Goal: Information Seeking & Learning: Learn about a topic

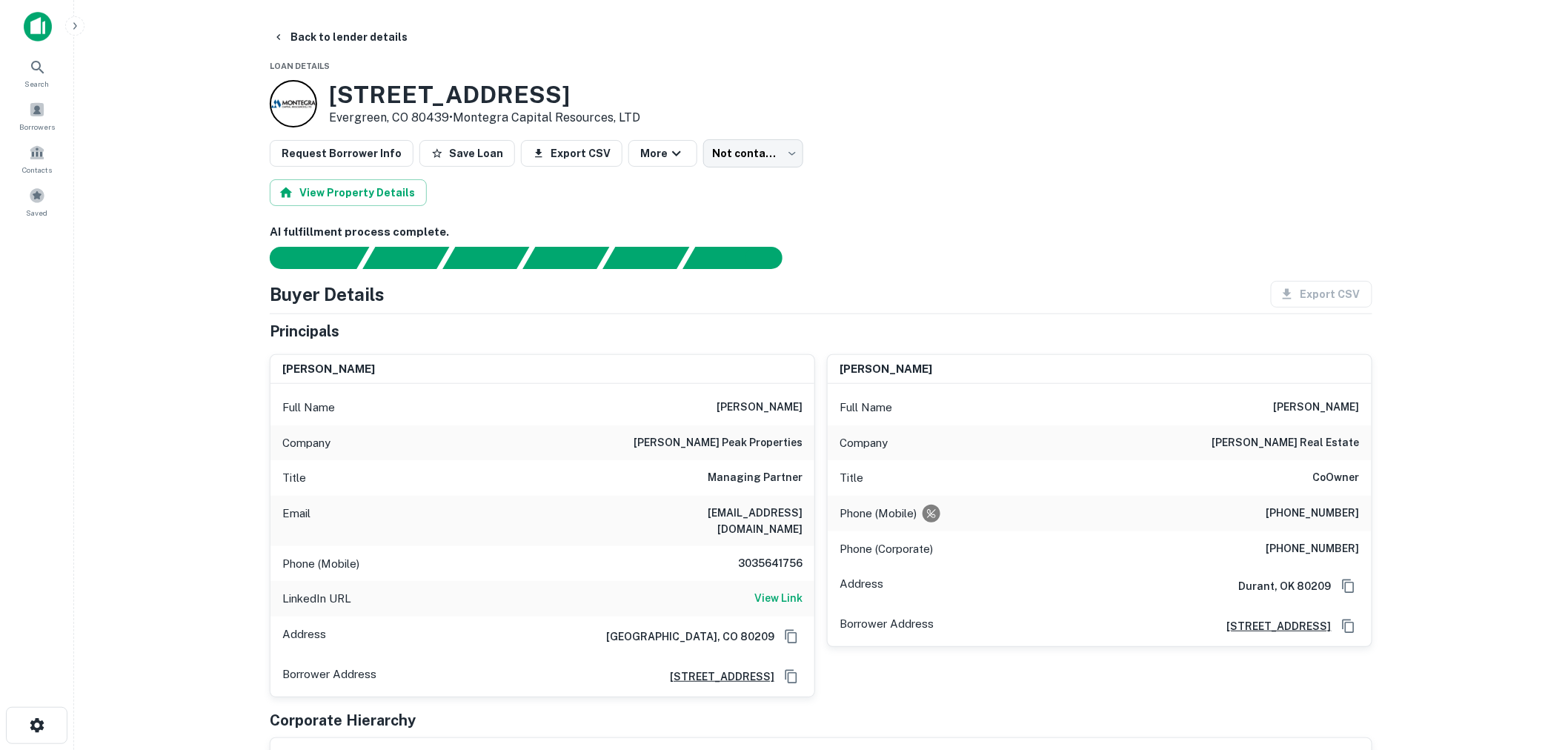
click at [45, 13] on img at bounding box center [37, 27] width 28 height 30
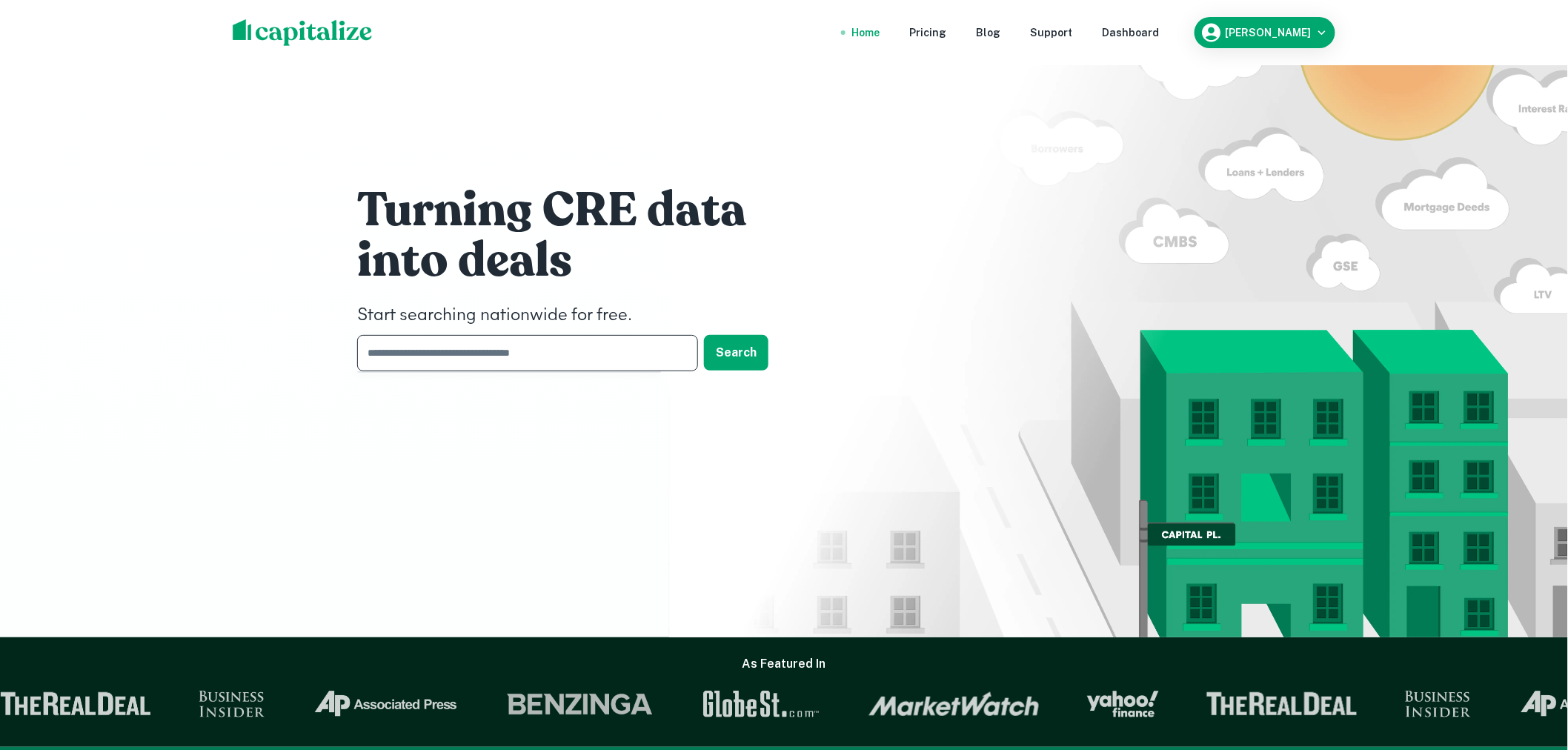
click at [606, 348] on input "text" at bounding box center [522, 353] width 330 height 37
type input "******"
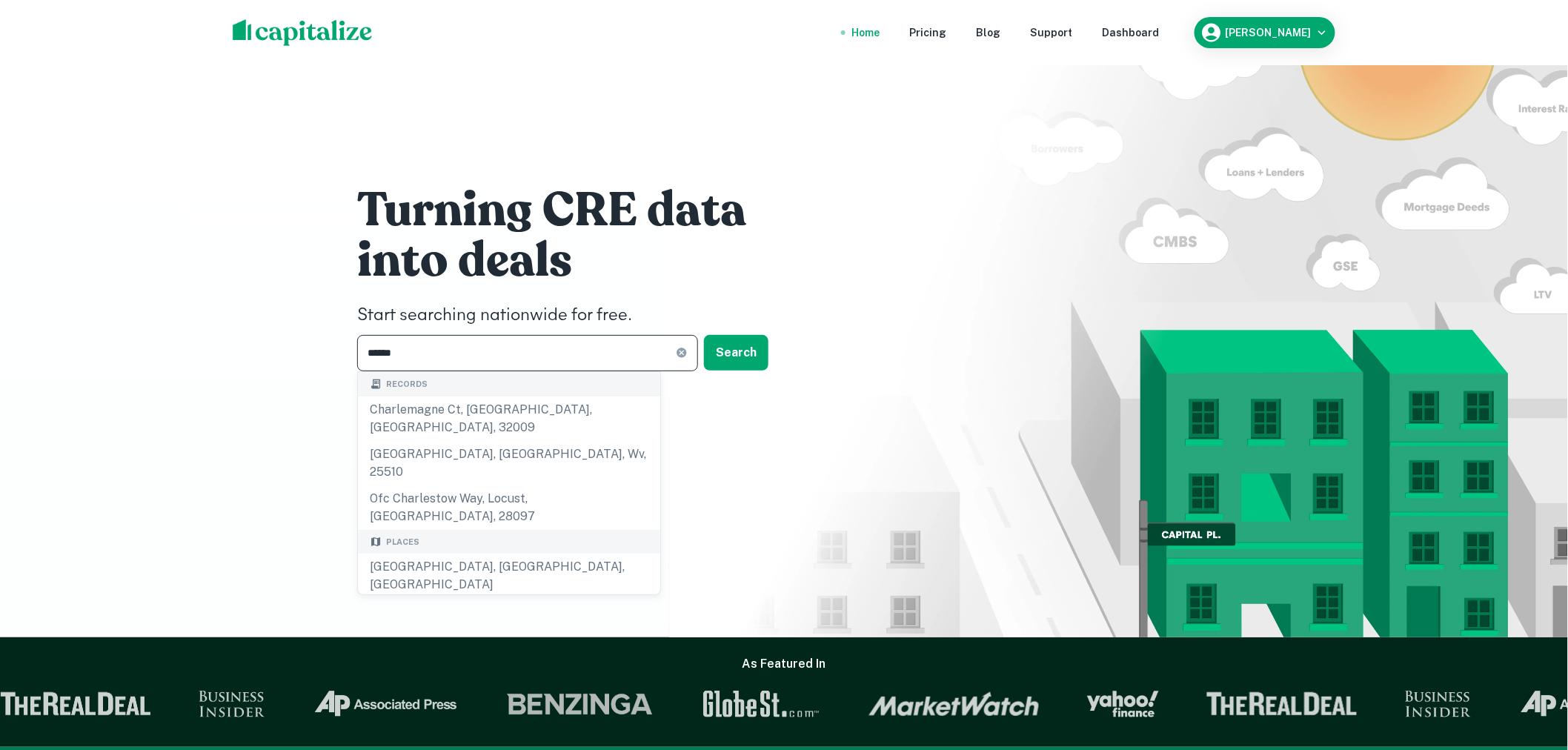
click at [530, 598] on div "[GEOGRAPHIC_DATA], [GEOGRAPHIC_DATA], [GEOGRAPHIC_DATA]" at bounding box center [509, 620] width 303 height 45
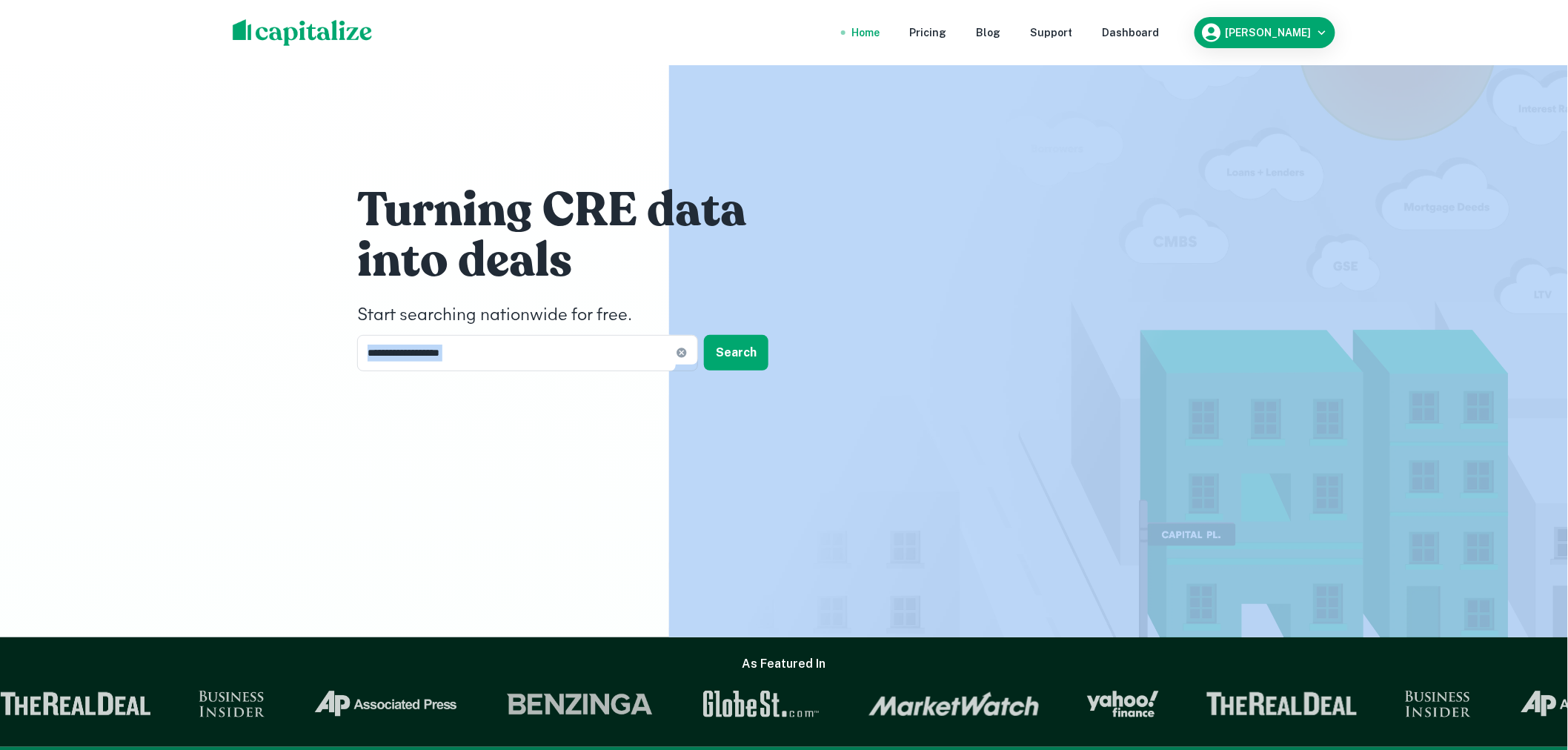
click at [530, 528] on div "**********" at bounding box center [784, 281] width 890 height 562
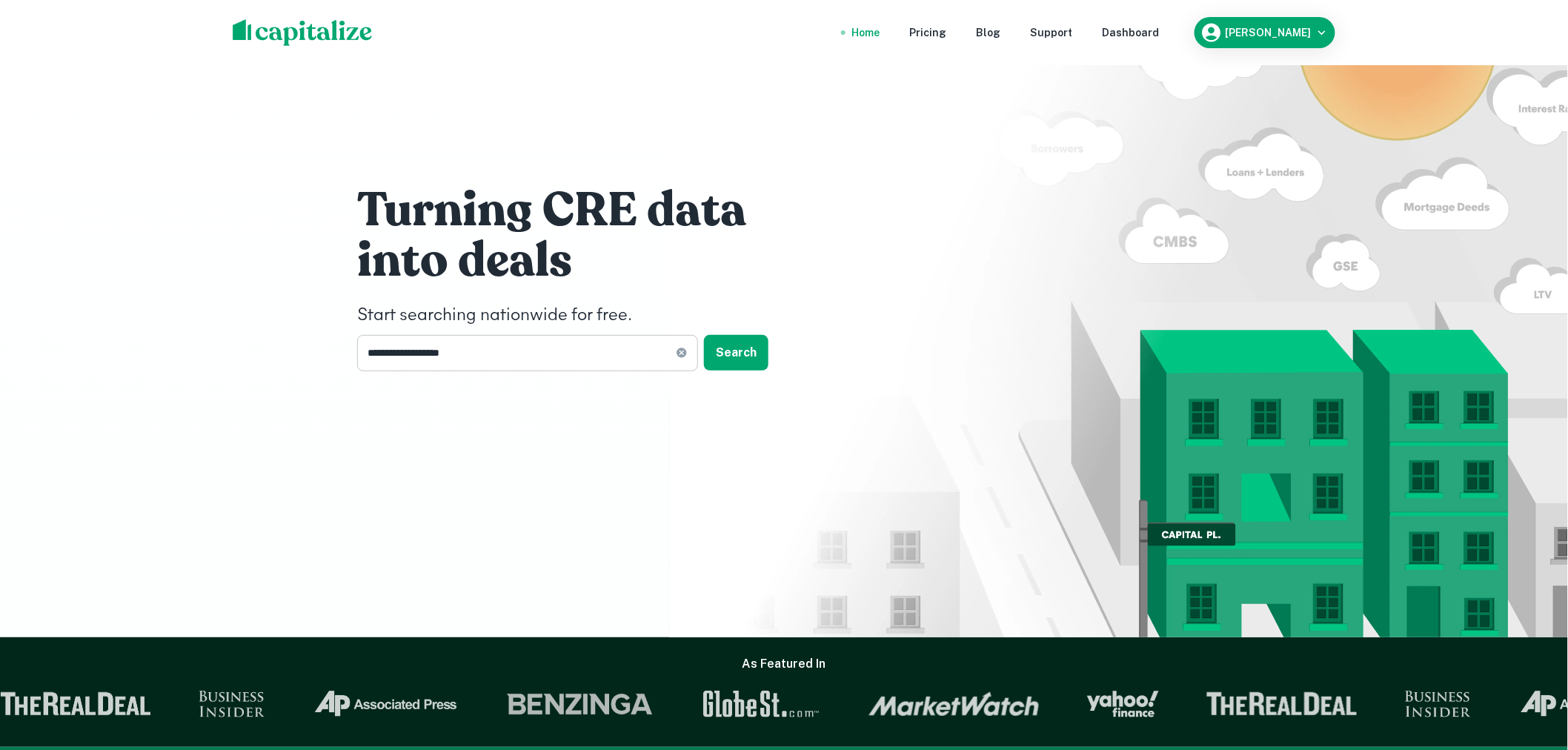
drag, startPoint x: 509, startPoint y: 330, endPoint x: 506, endPoint y: 356, distance: 26.2
click at [509, 330] on div "**********" at bounding box center [579, 276] width 445 height 190
click at [506, 356] on input "**********" at bounding box center [516, 353] width 319 height 37
type input "**********"
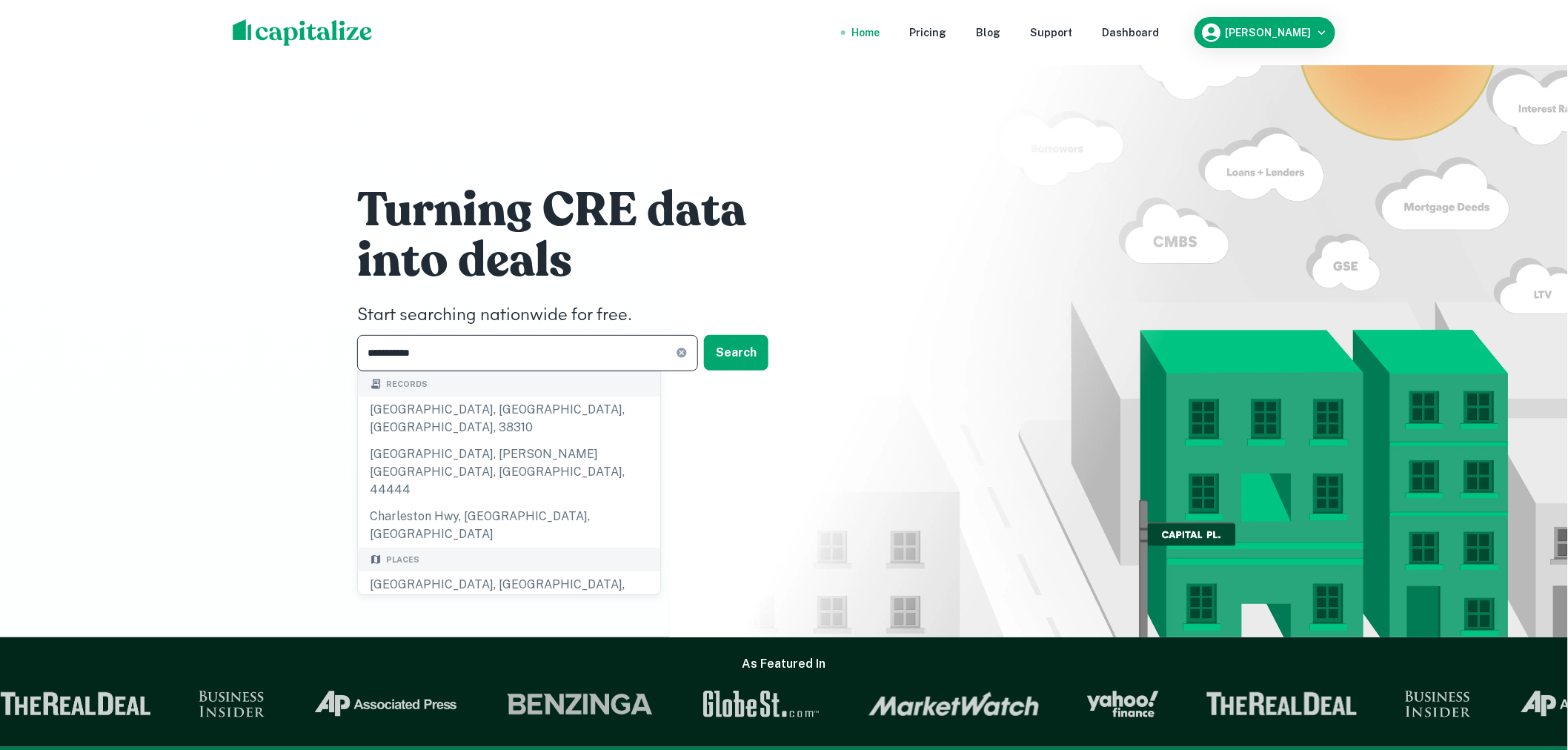
drag, startPoint x: 485, startPoint y: 507, endPoint x: 722, endPoint y: 372, distance: 272.8
click at [485, 571] on div "[GEOGRAPHIC_DATA], [GEOGRAPHIC_DATA], [GEOGRAPHIC_DATA]" at bounding box center [509, 593] width 303 height 45
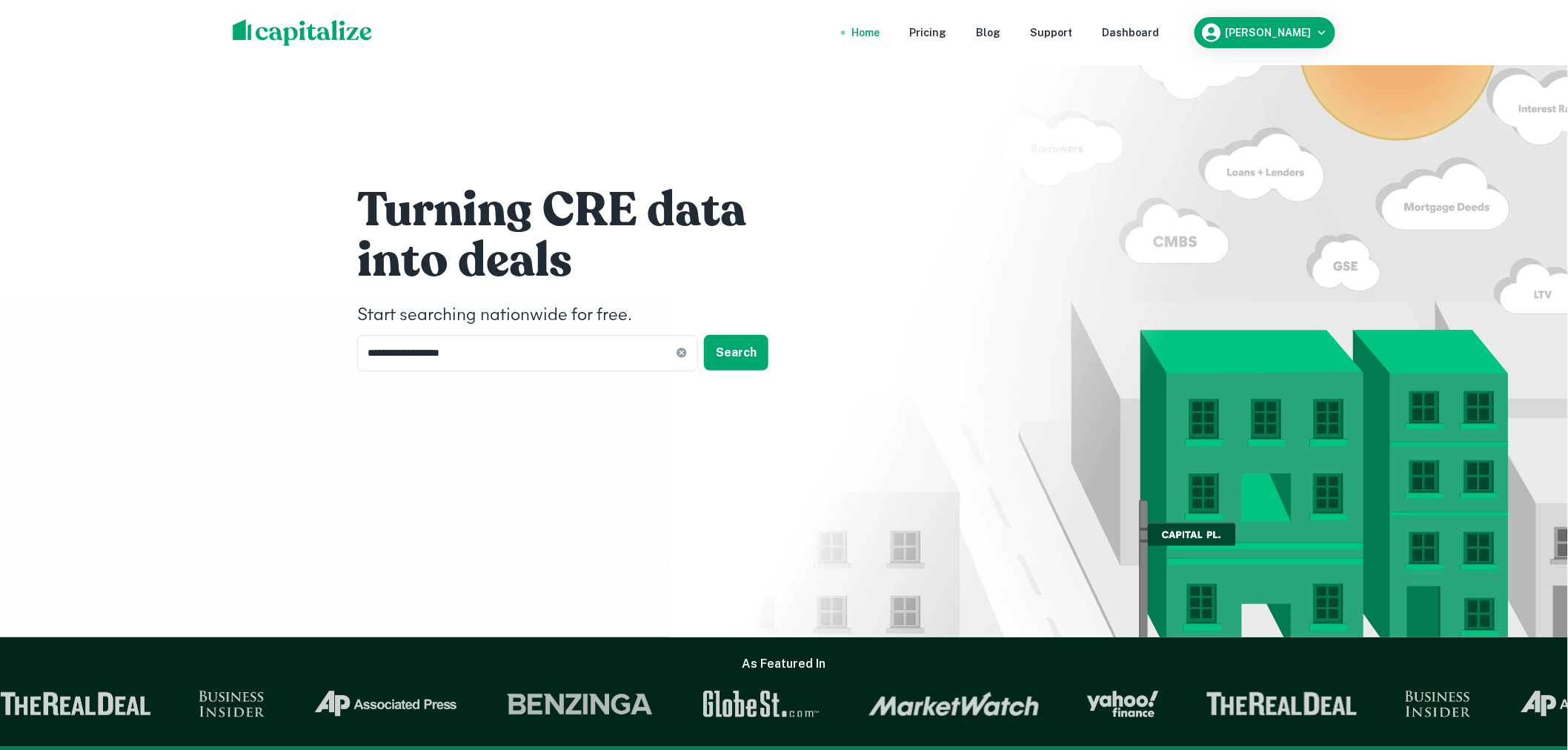
click at [717, 359] on button "Search" at bounding box center [736, 353] width 64 height 36
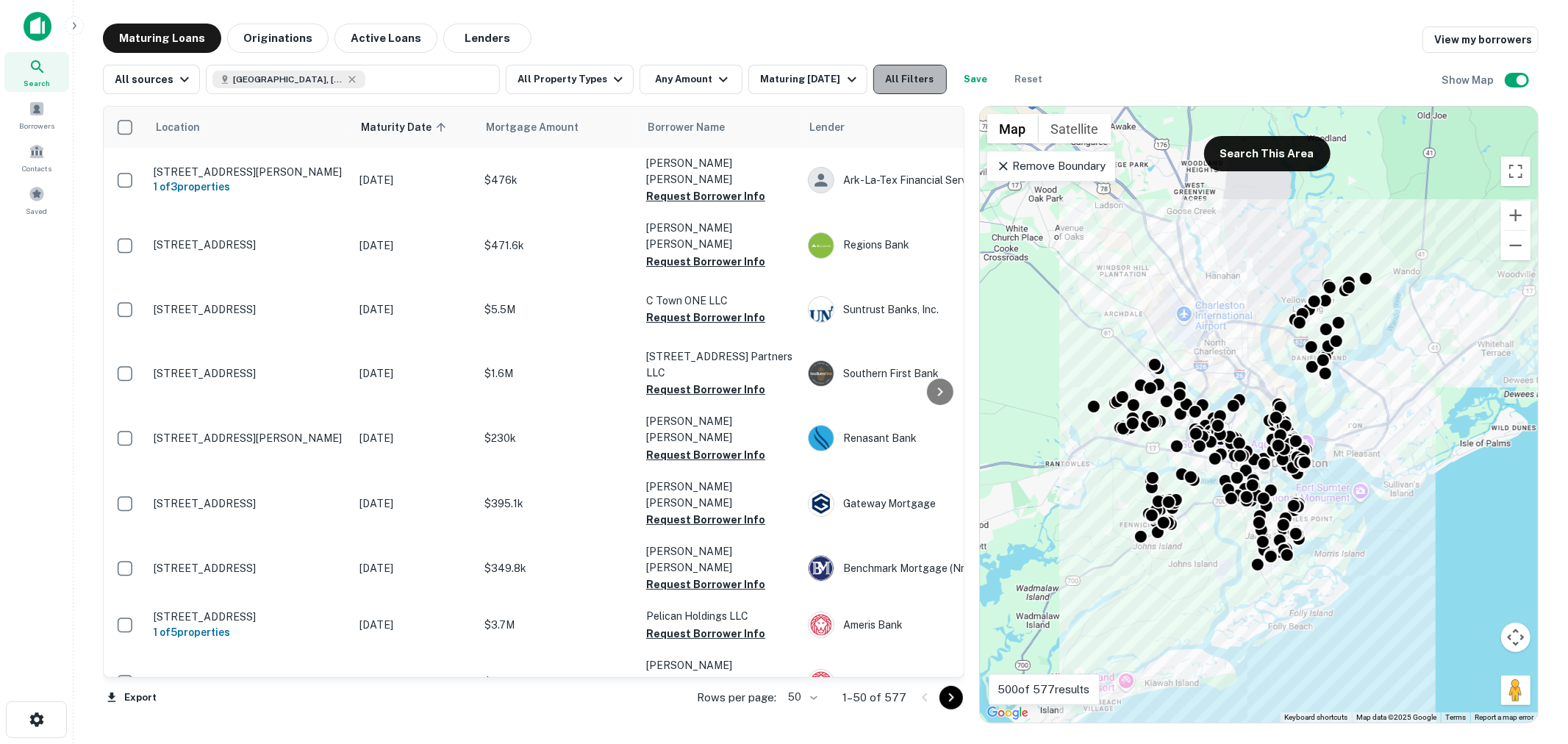
click at [895, 75] on button "All Filters" at bounding box center [910, 79] width 73 height 30
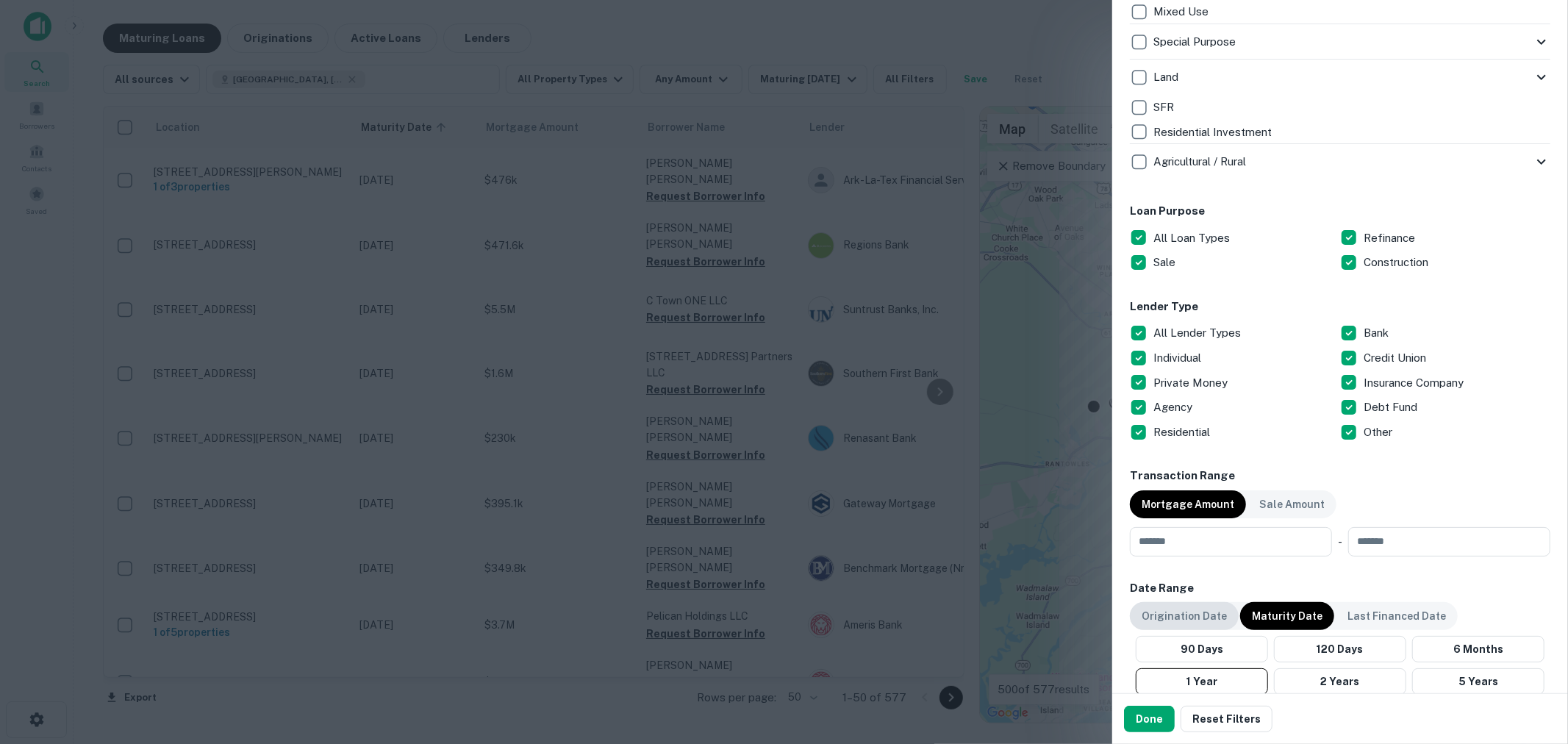
scroll to position [762, 0]
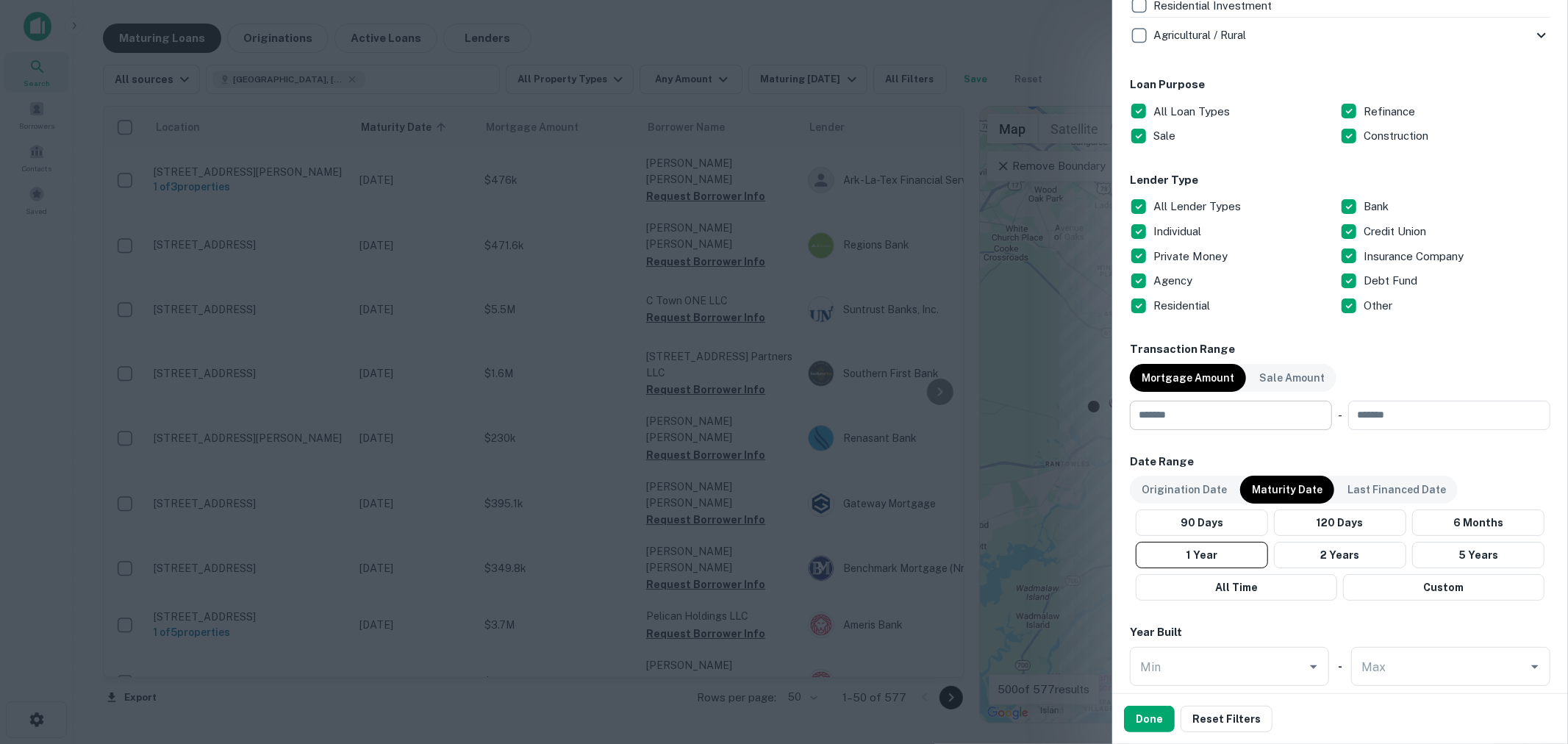
click at [1194, 423] on input "number" at bounding box center [1226, 415] width 192 height 30
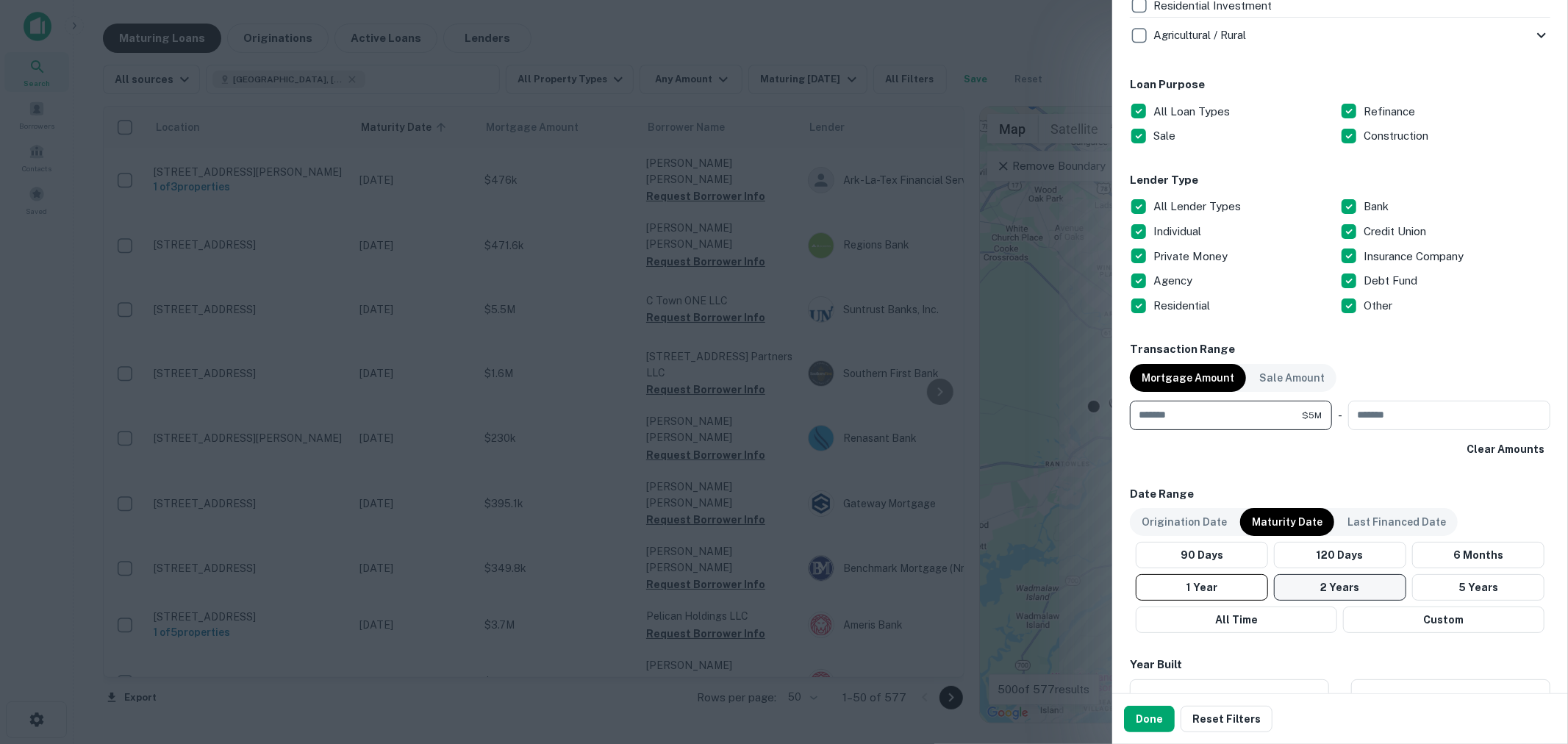
type input "*******"
click at [1310, 581] on button "2 Years" at bounding box center [1340, 587] width 132 height 27
click at [1142, 725] on button "Done" at bounding box center [1149, 719] width 51 height 27
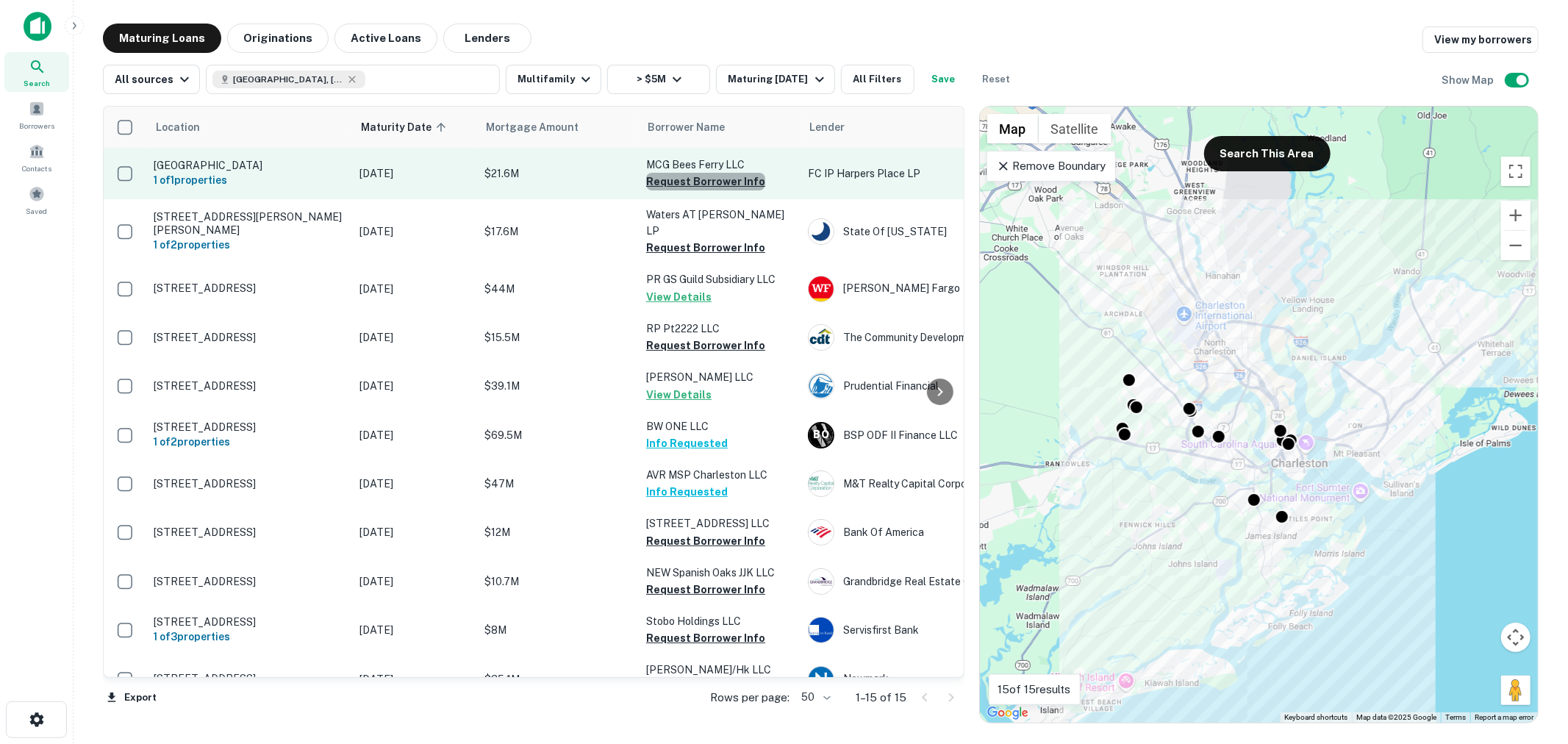
click at [729, 179] on button "Request Borrower Info" at bounding box center [706, 182] width 119 height 18
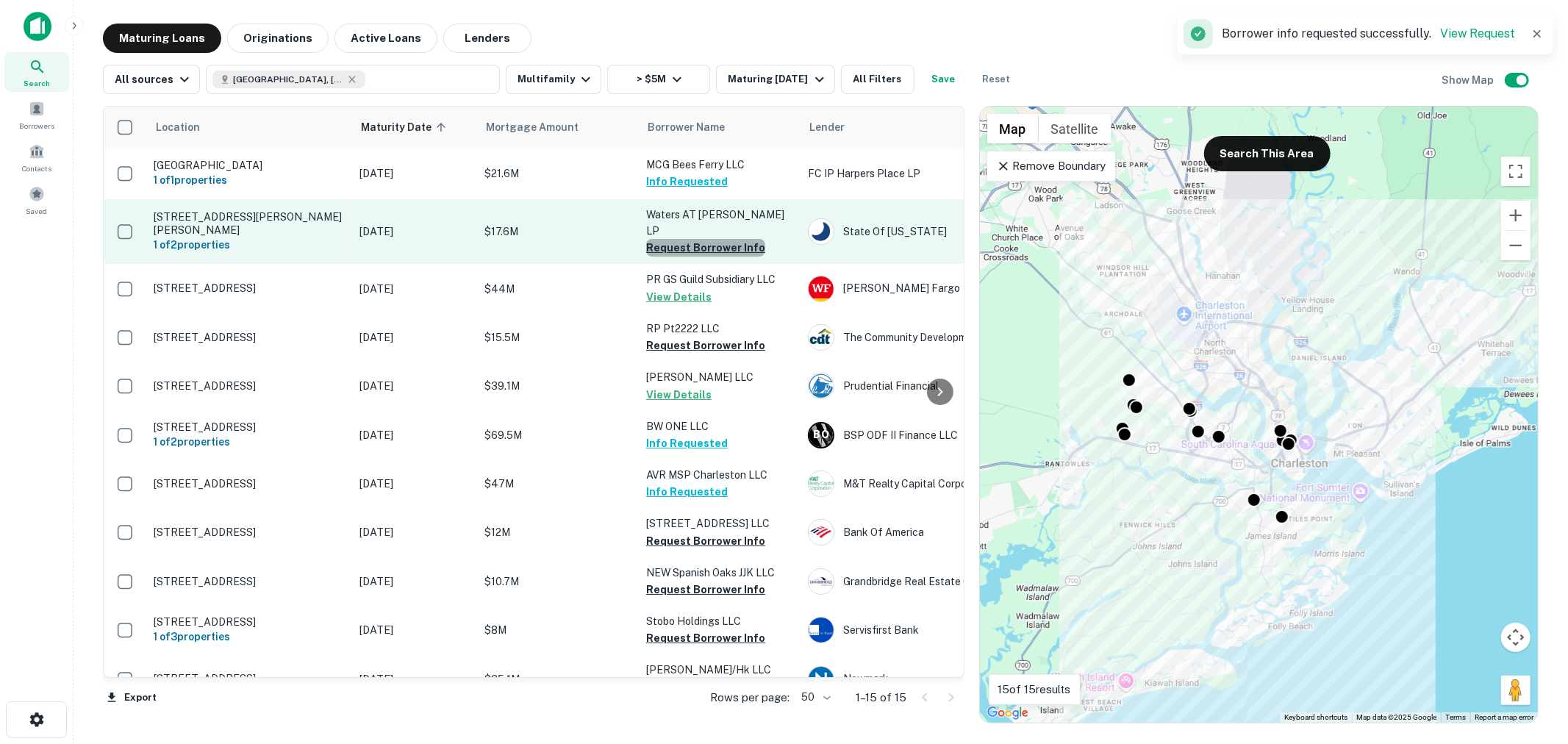
click at [718, 239] on button "Request Borrower Info" at bounding box center [706, 248] width 119 height 18
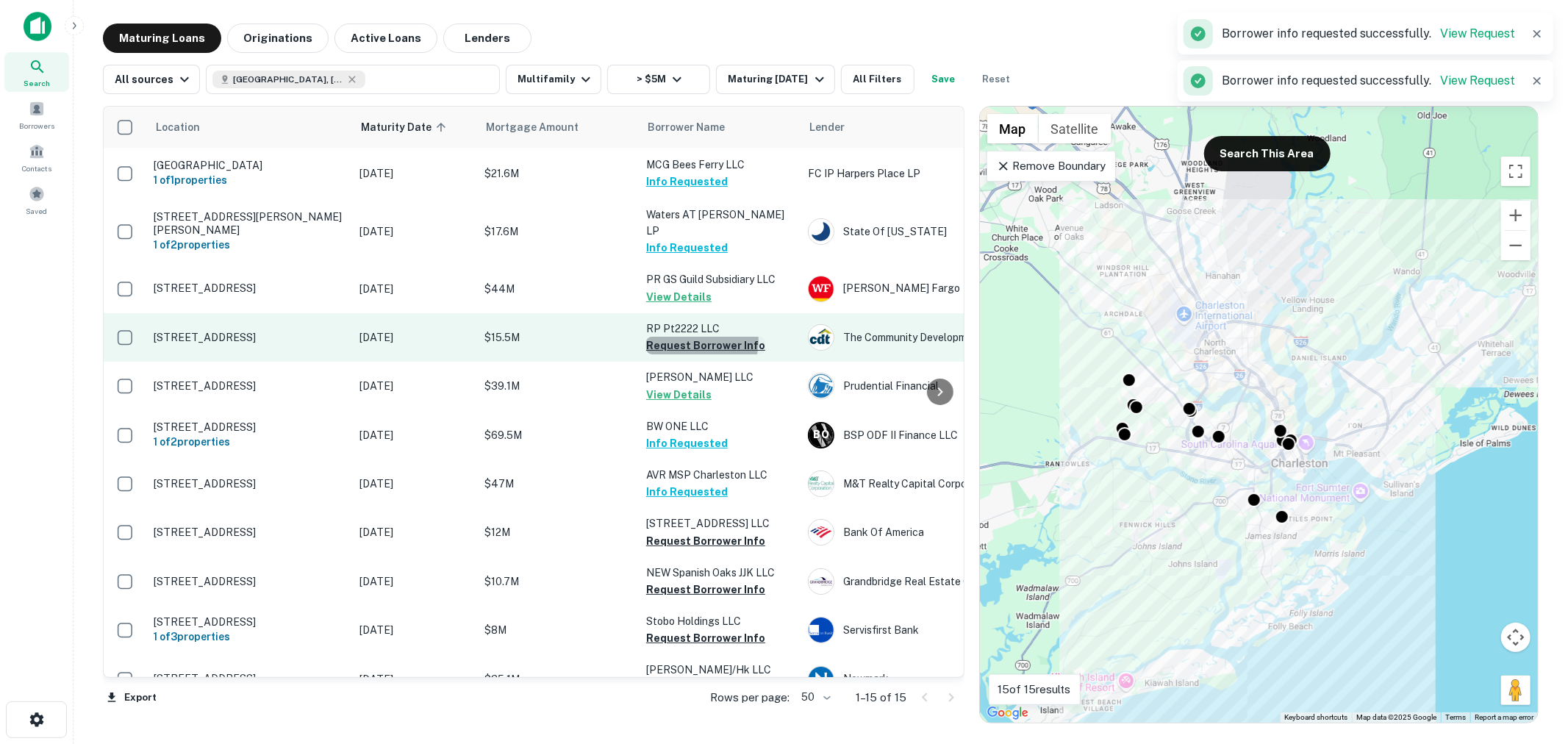
click at [699, 337] on button "Request Borrower Info" at bounding box center [706, 345] width 119 height 18
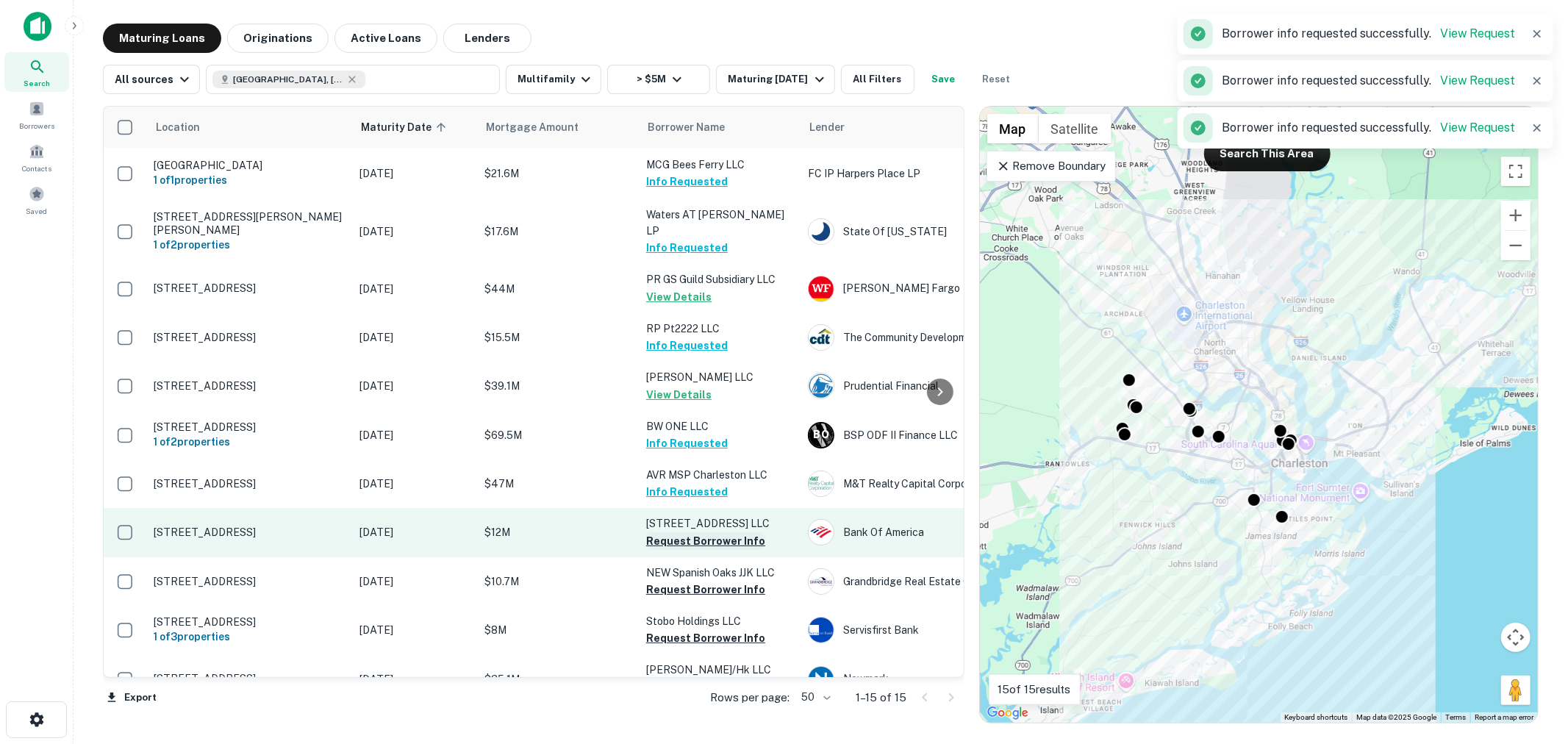
click at [699, 537] on button "Request Borrower Info" at bounding box center [706, 541] width 119 height 18
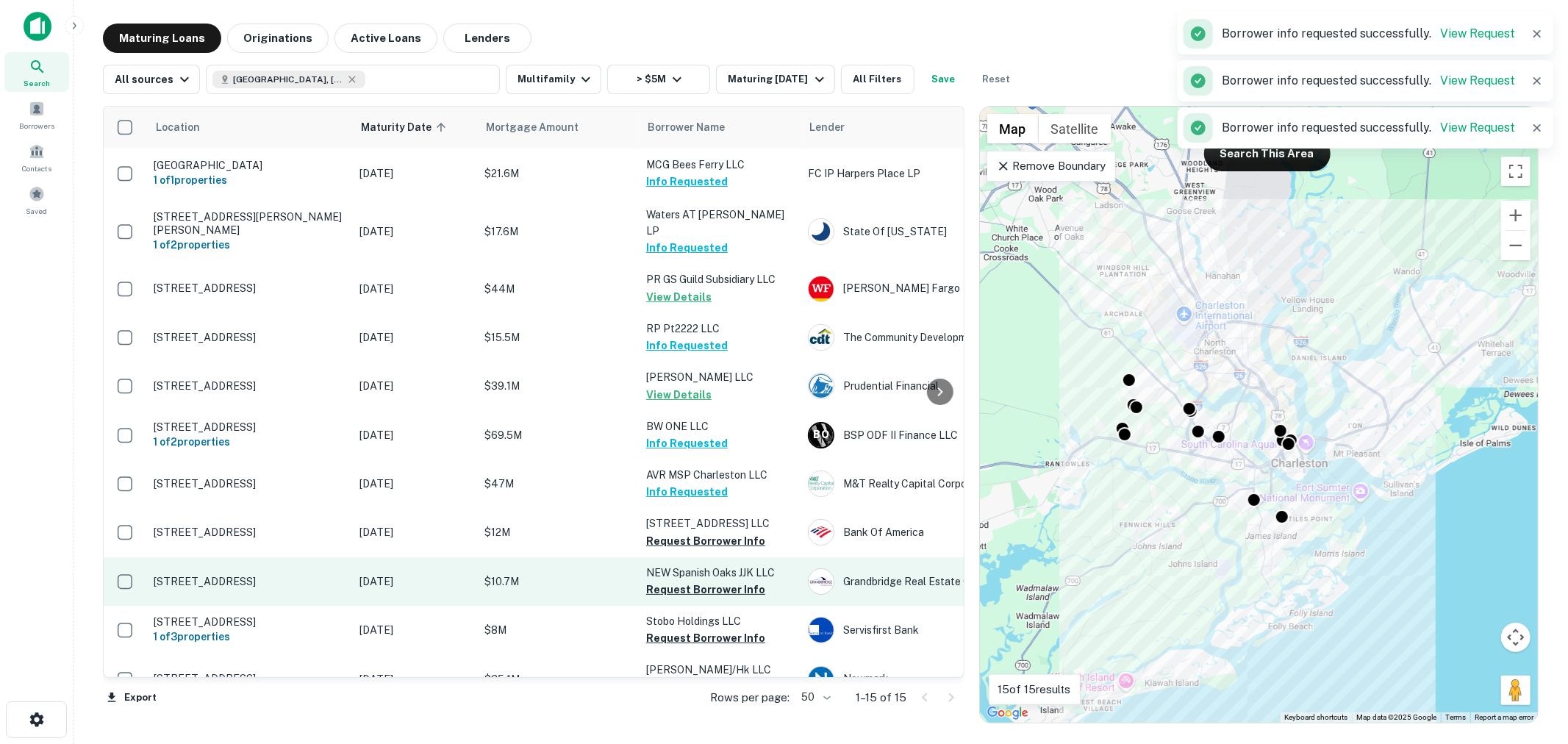
click at [708, 578] on p "NEW Spanish Oaks JJK LLC" at bounding box center [720, 572] width 147 height 16
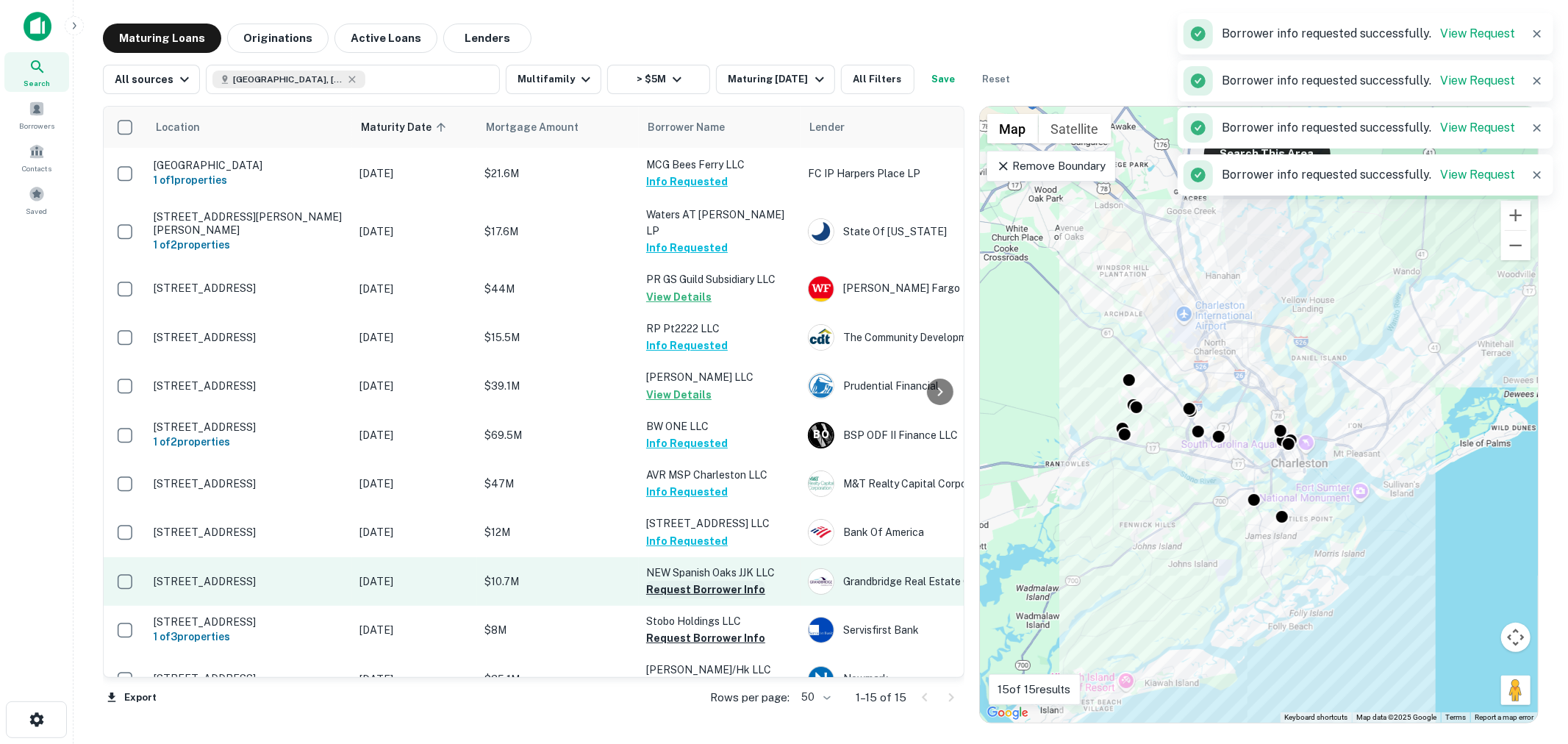
drag, startPoint x: 700, startPoint y: 630, endPoint x: 709, endPoint y: 585, distance: 45.9
click at [700, 631] on button "Request Borrower Info" at bounding box center [706, 639] width 119 height 18
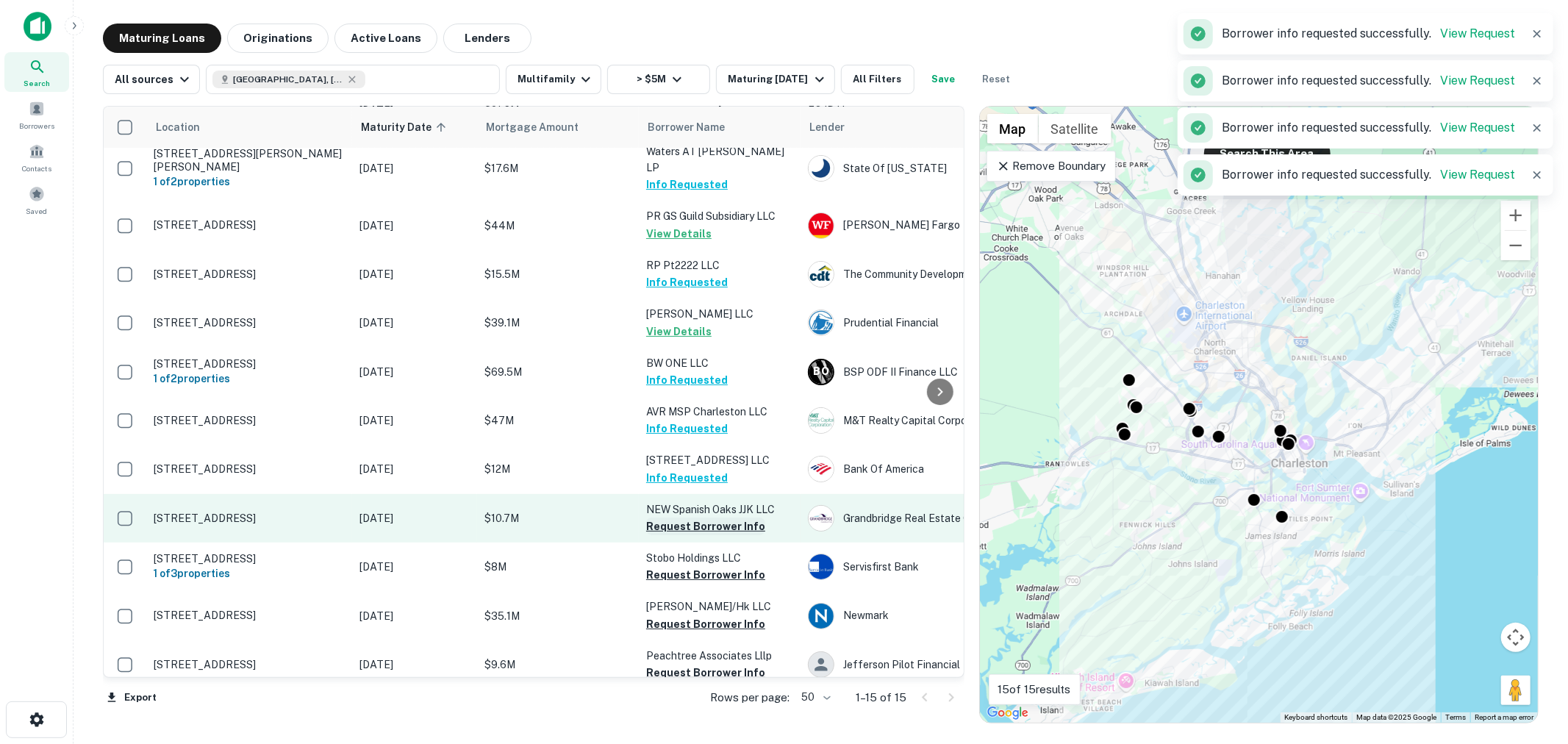
scroll to position [217, 0]
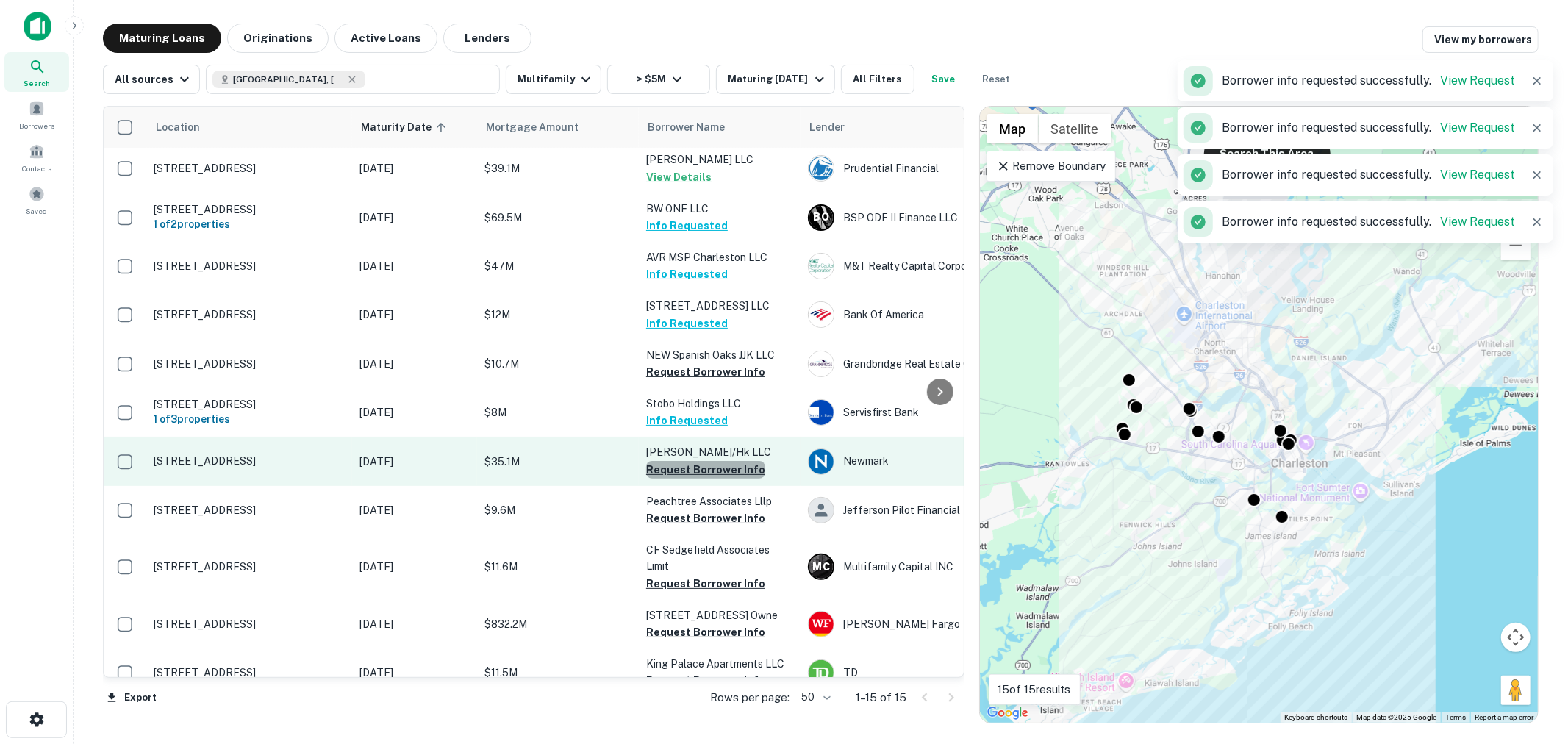
click at [710, 466] on button "Request Borrower Info" at bounding box center [706, 470] width 119 height 18
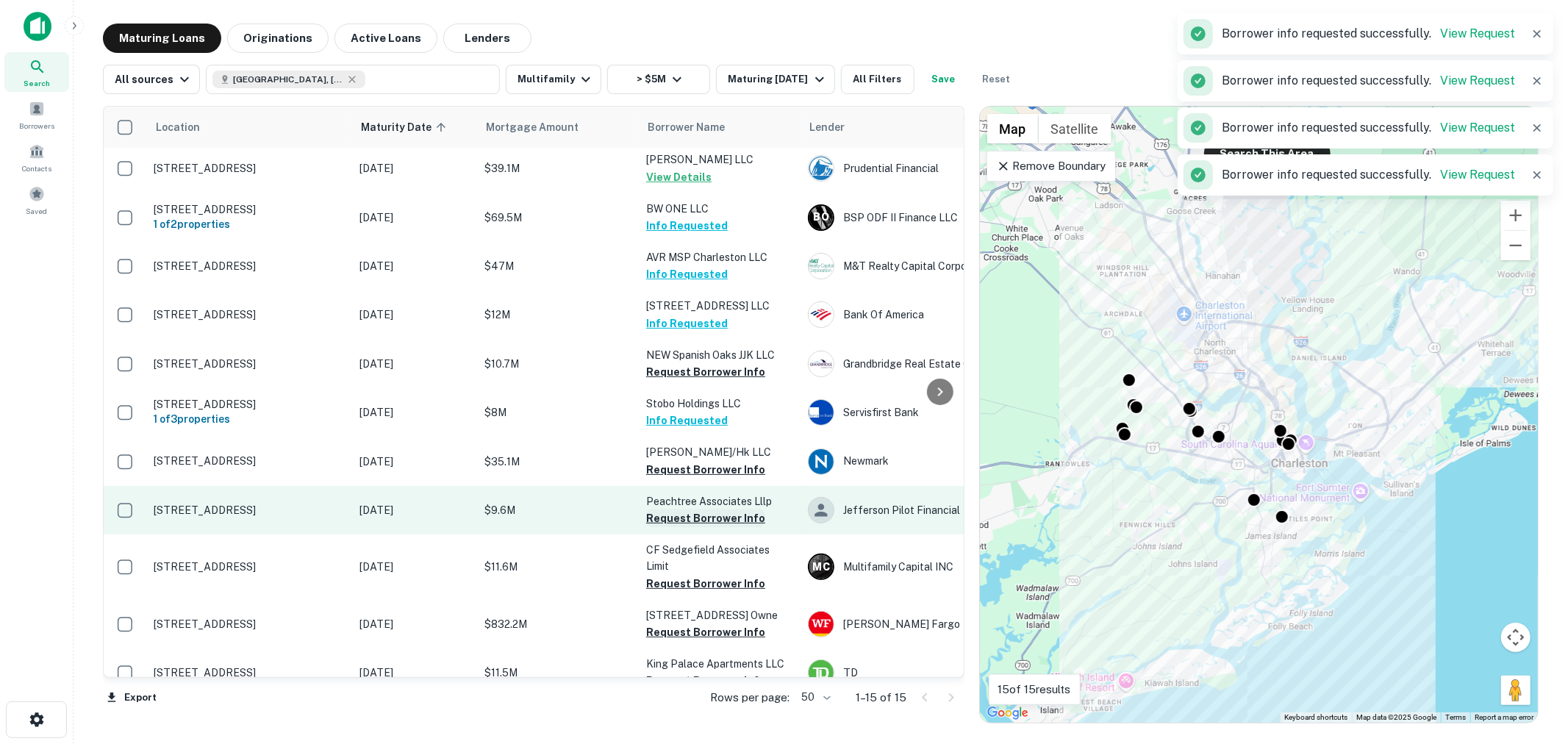
click at [709, 519] on button "Request Borrower Info" at bounding box center [706, 519] width 119 height 18
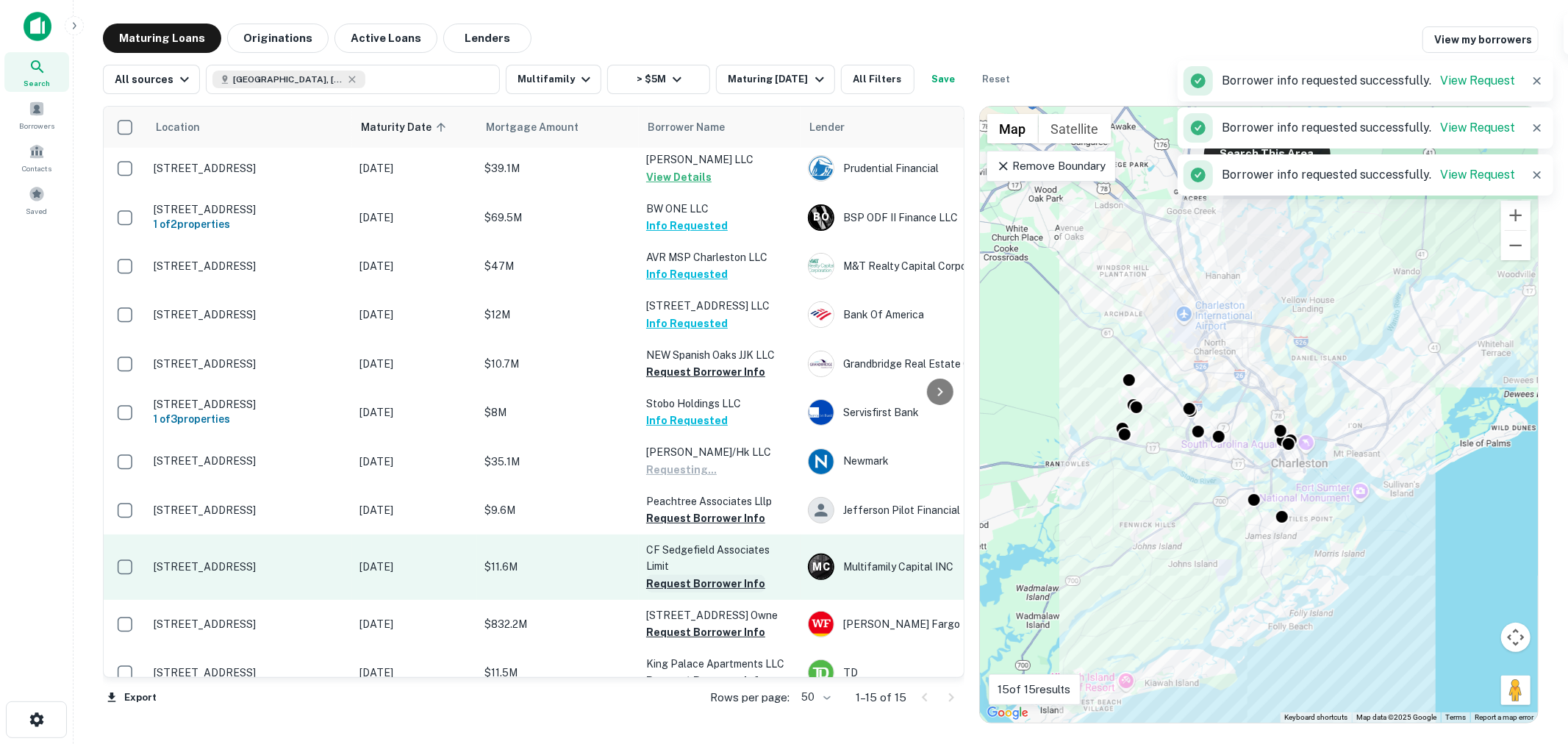
click at [712, 580] on button "Request Borrower Info" at bounding box center [706, 584] width 119 height 18
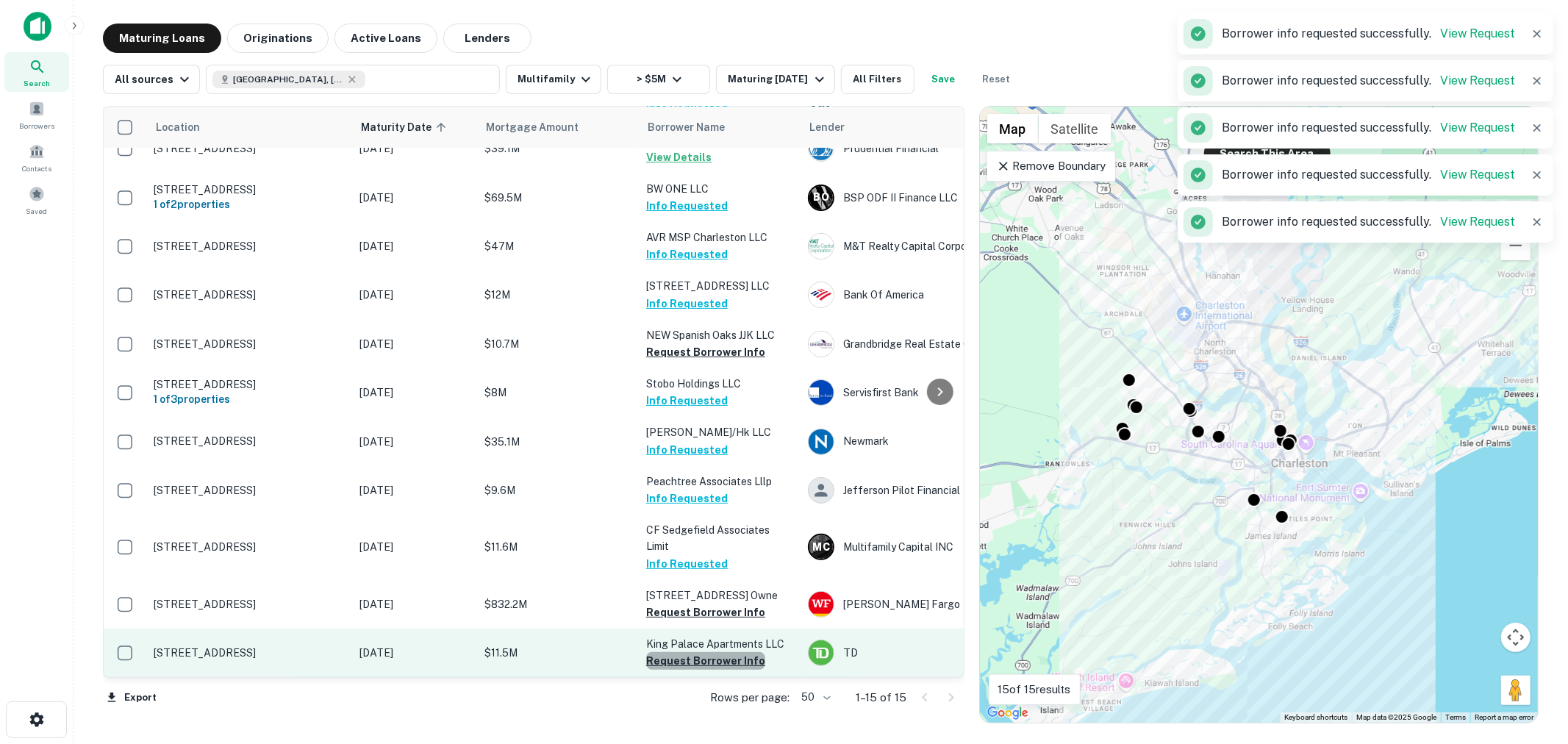
click at [713, 652] on button "Request Borrower Info" at bounding box center [706, 661] width 119 height 18
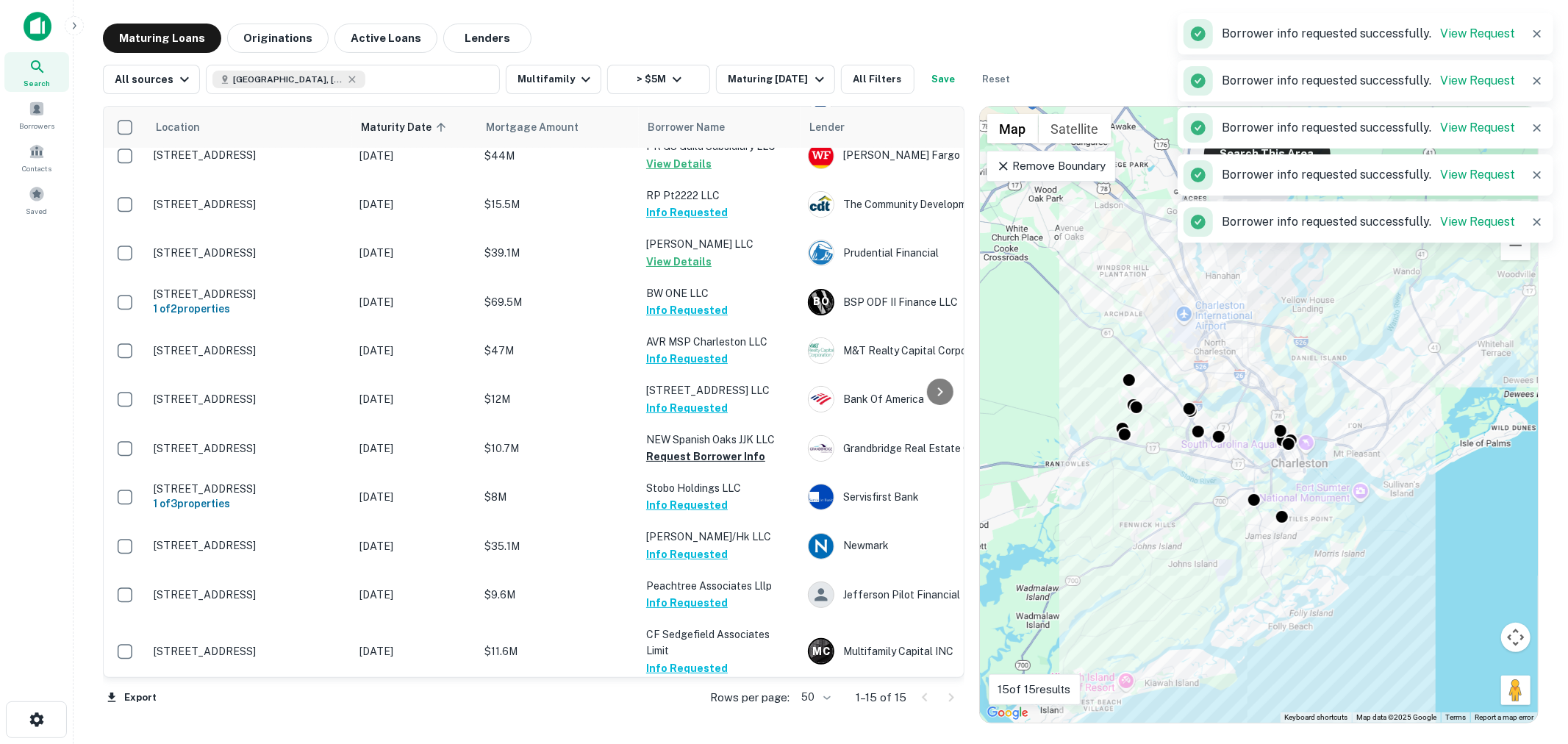
scroll to position [0, 0]
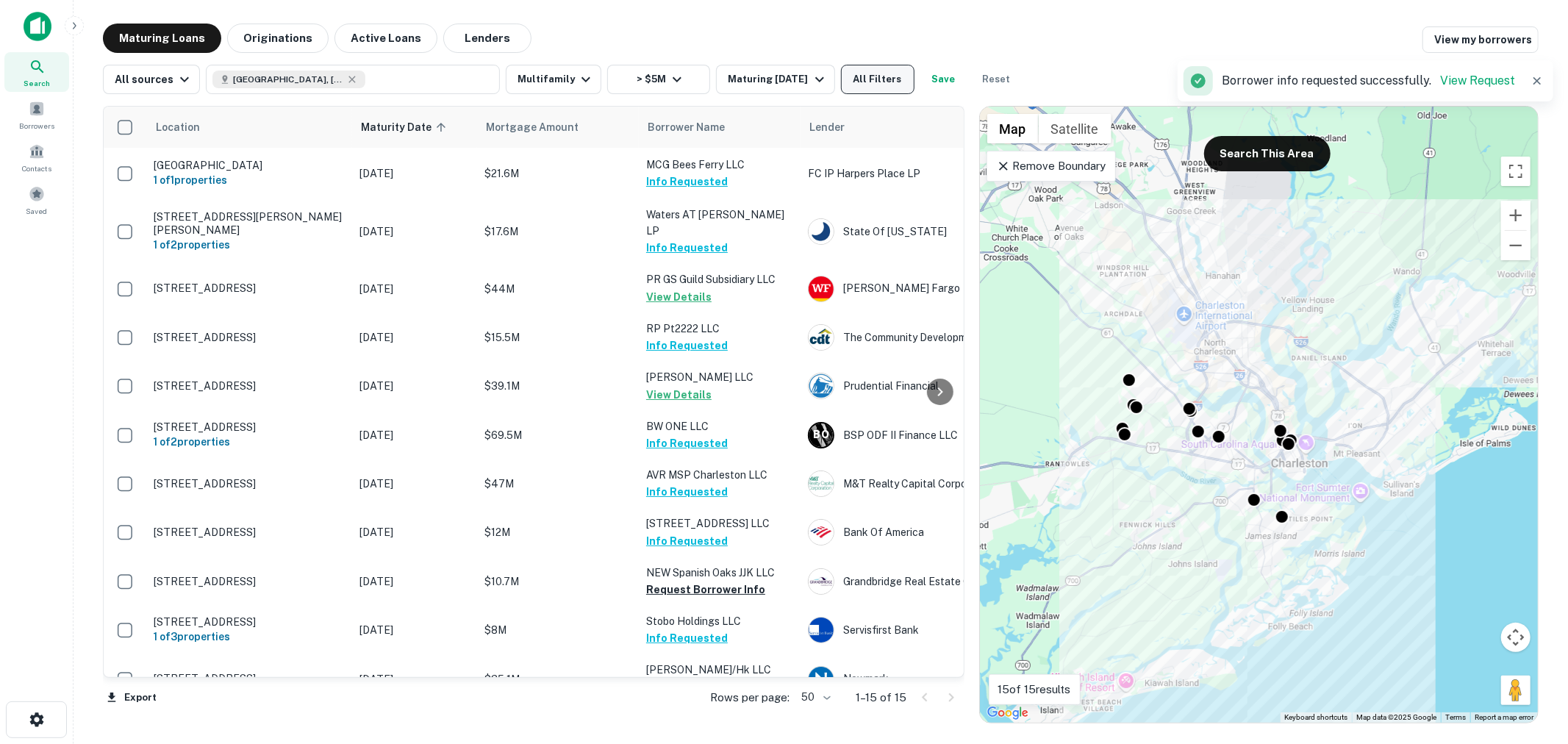
click at [868, 85] on button "All Filters" at bounding box center [877, 79] width 73 height 30
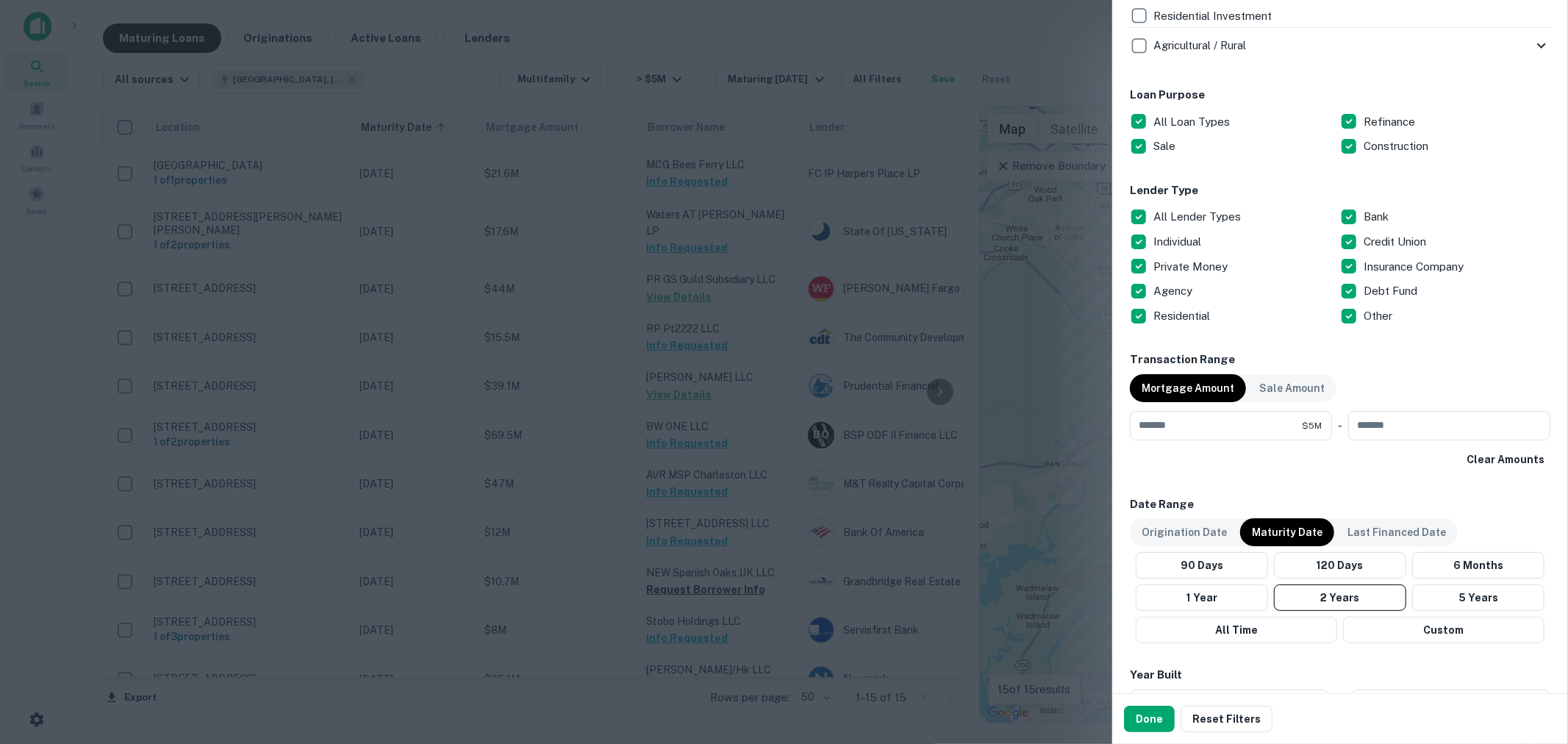
scroll to position [762, 0]
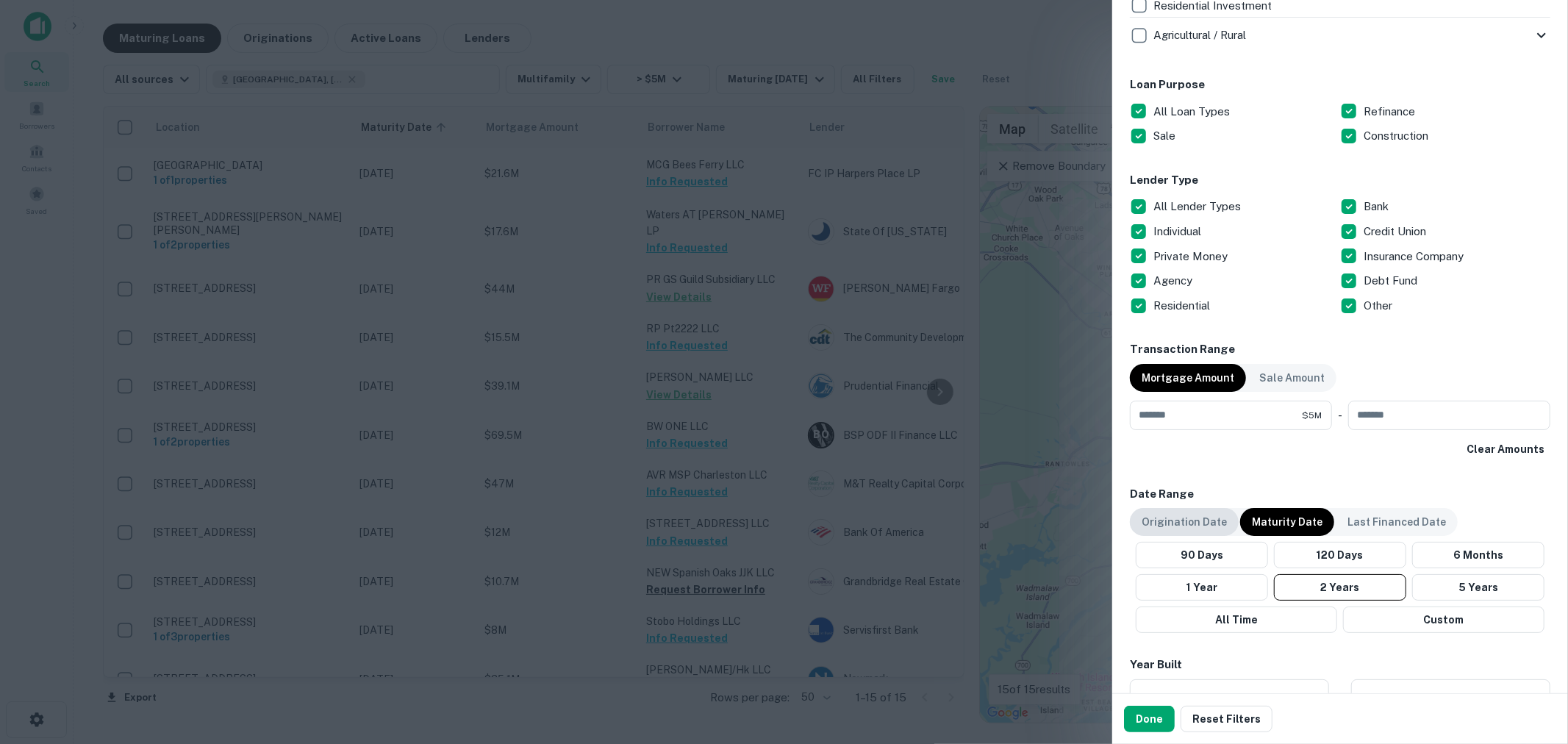
click at [1201, 526] on p "Origination Date" at bounding box center [1184, 522] width 85 height 16
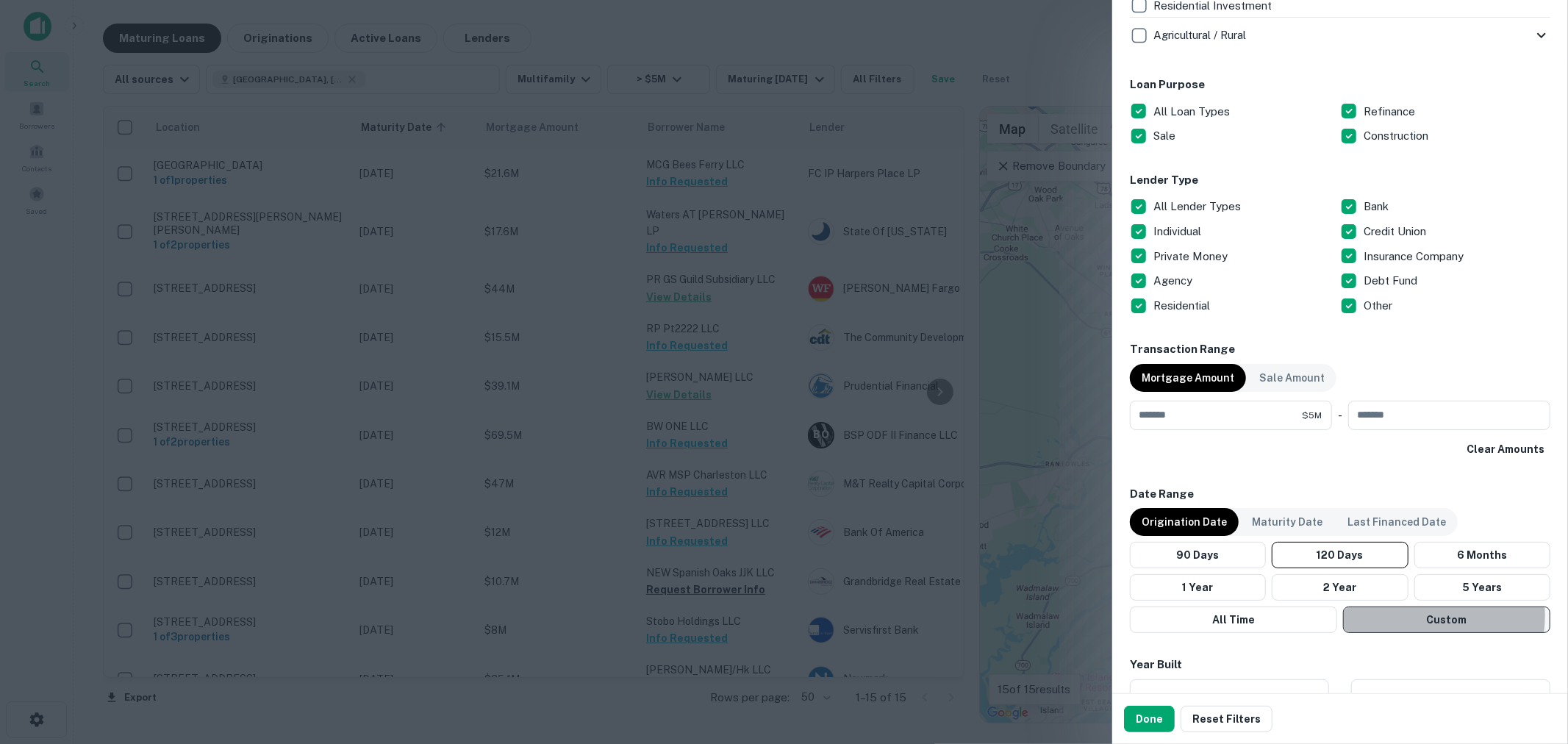
click at [1402, 615] on button "Custom" at bounding box center [1446, 619] width 208 height 27
click at [1306, 668] on button "Choose date, selected date is Jun 13, 2025" at bounding box center [1321, 665] width 30 height 30
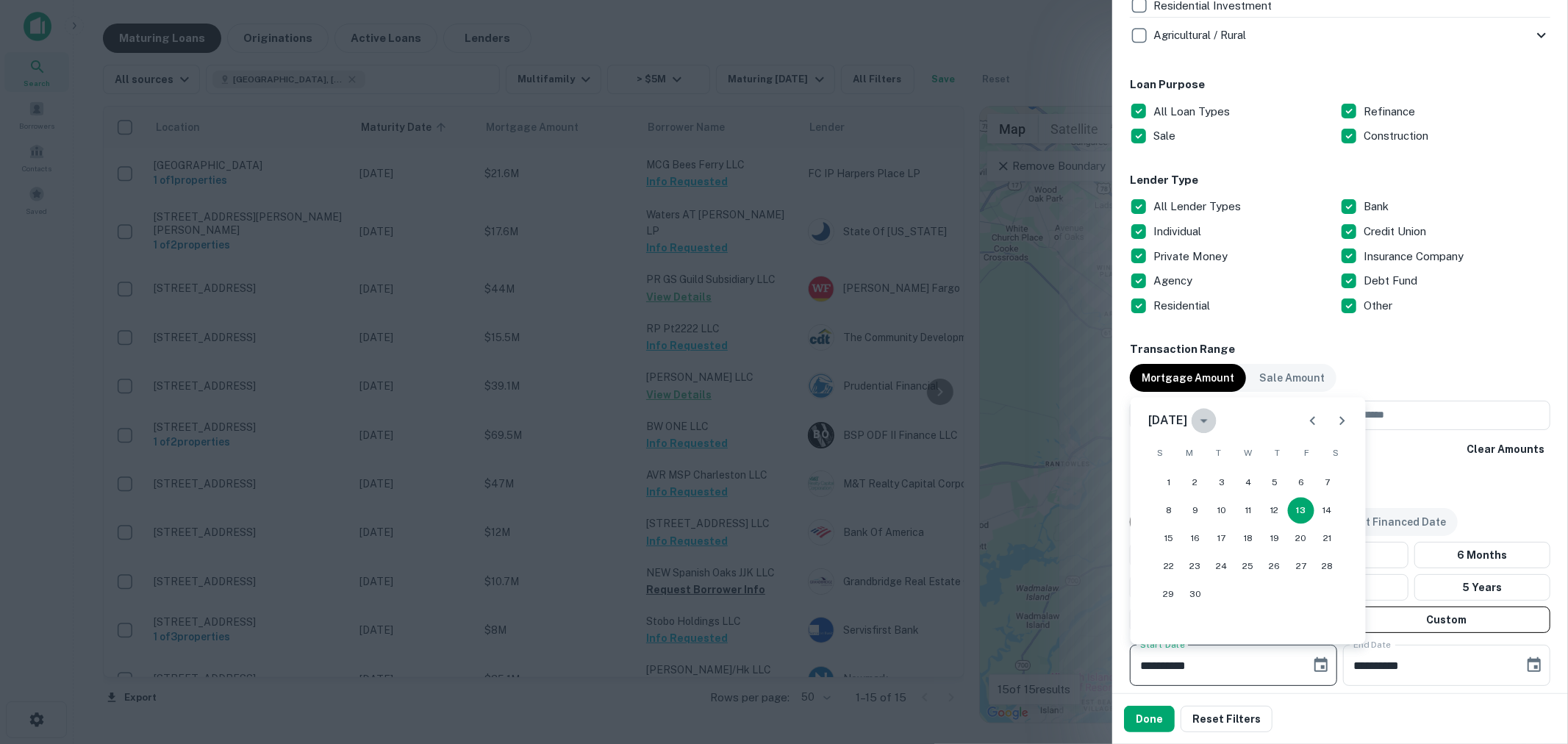
click at [1213, 420] on icon "calendar view is open, switch to year view" at bounding box center [1204, 420] width 18 height 18
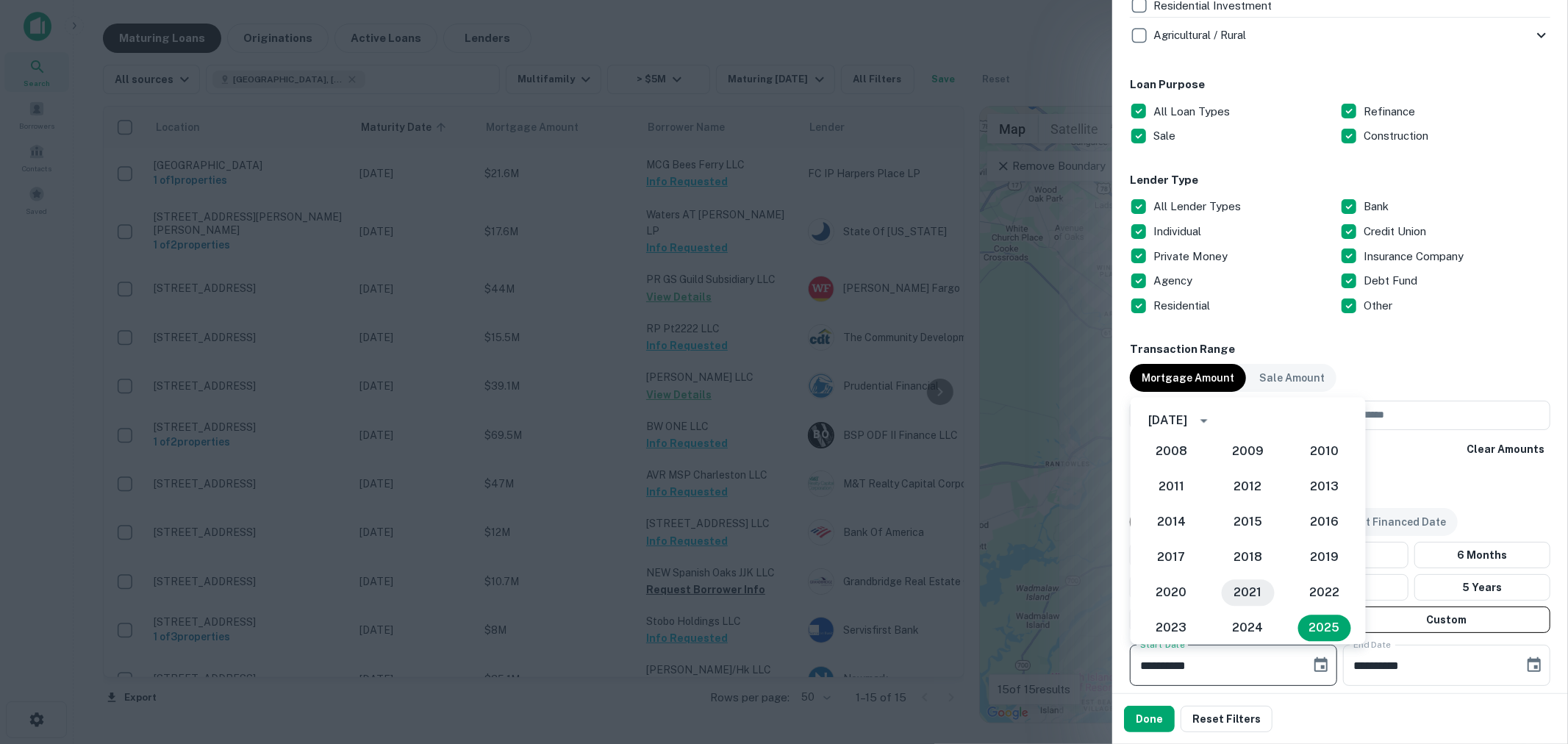
drag, startPoint x: 1248, startPoint y: 594, endPoint x: 1183, endPoint y: 684, distance: 111.0
click at [1248, 596] on button "2021" at bounding box center [1248, 593] width 53 height 27
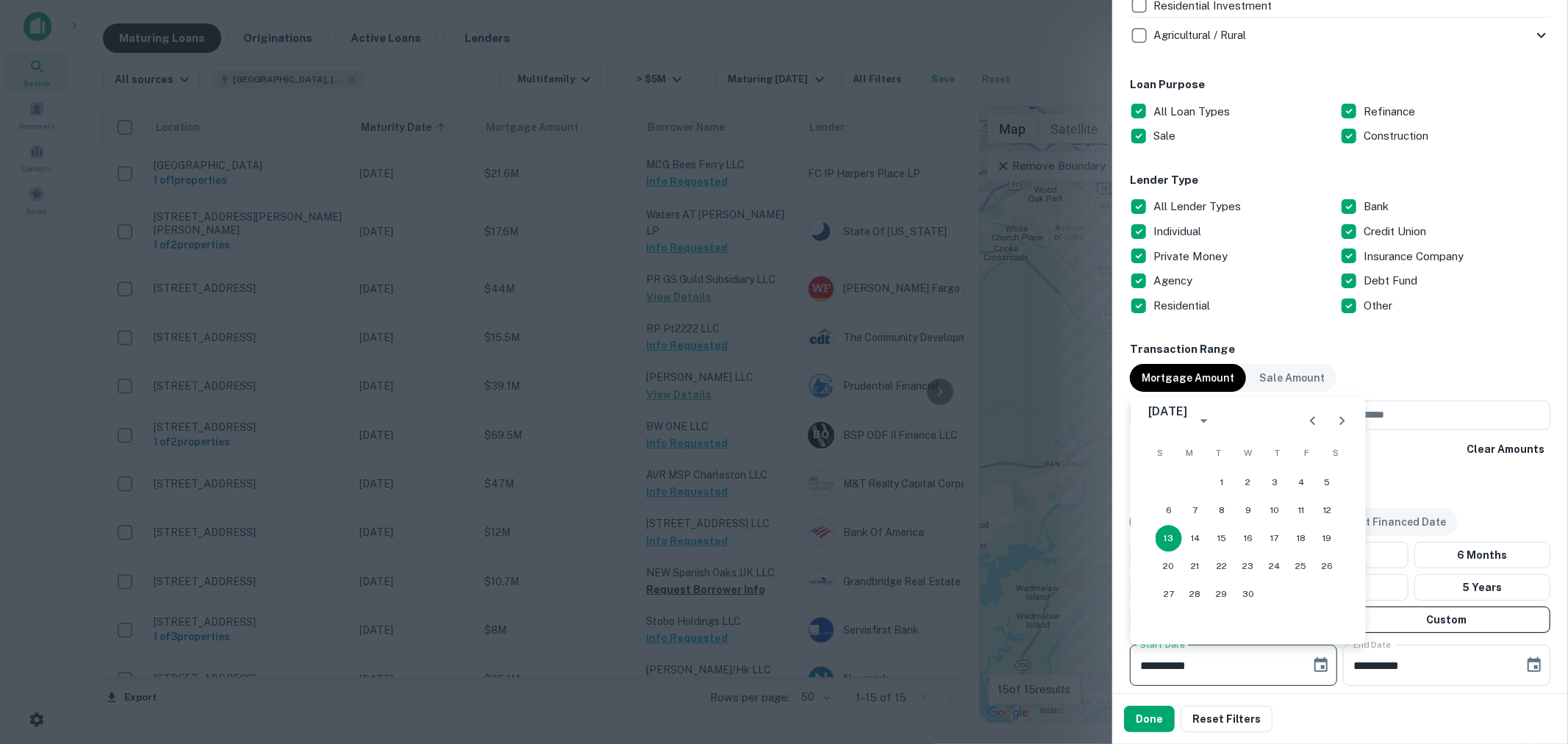
type input "**********"
click at [1155, 714] on button "Done" at bounding box center [1149, 719] width 51 height 27
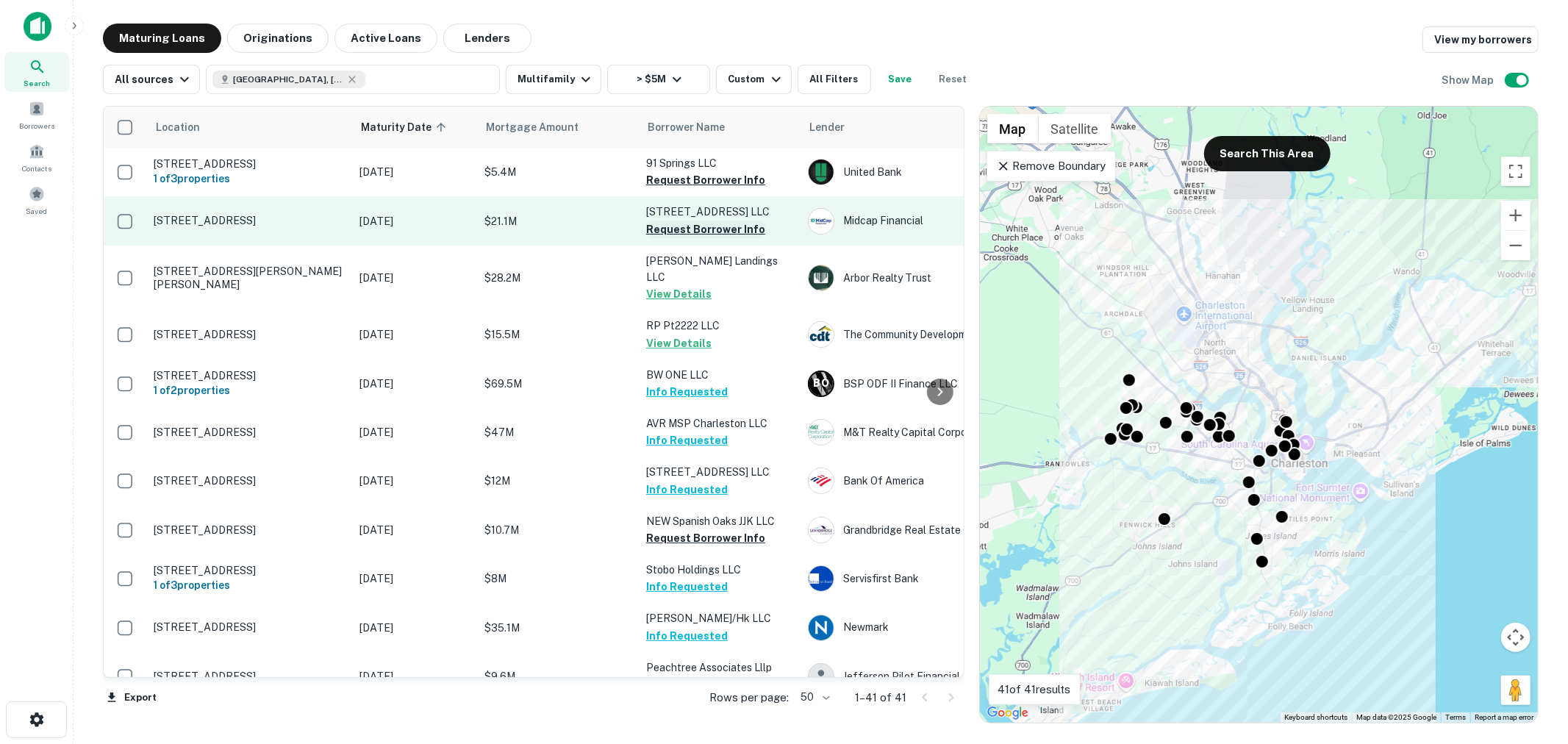
click at [732, 233] on button "Request Borrower Info" at bounding box center [706, 229] width 119 height 18
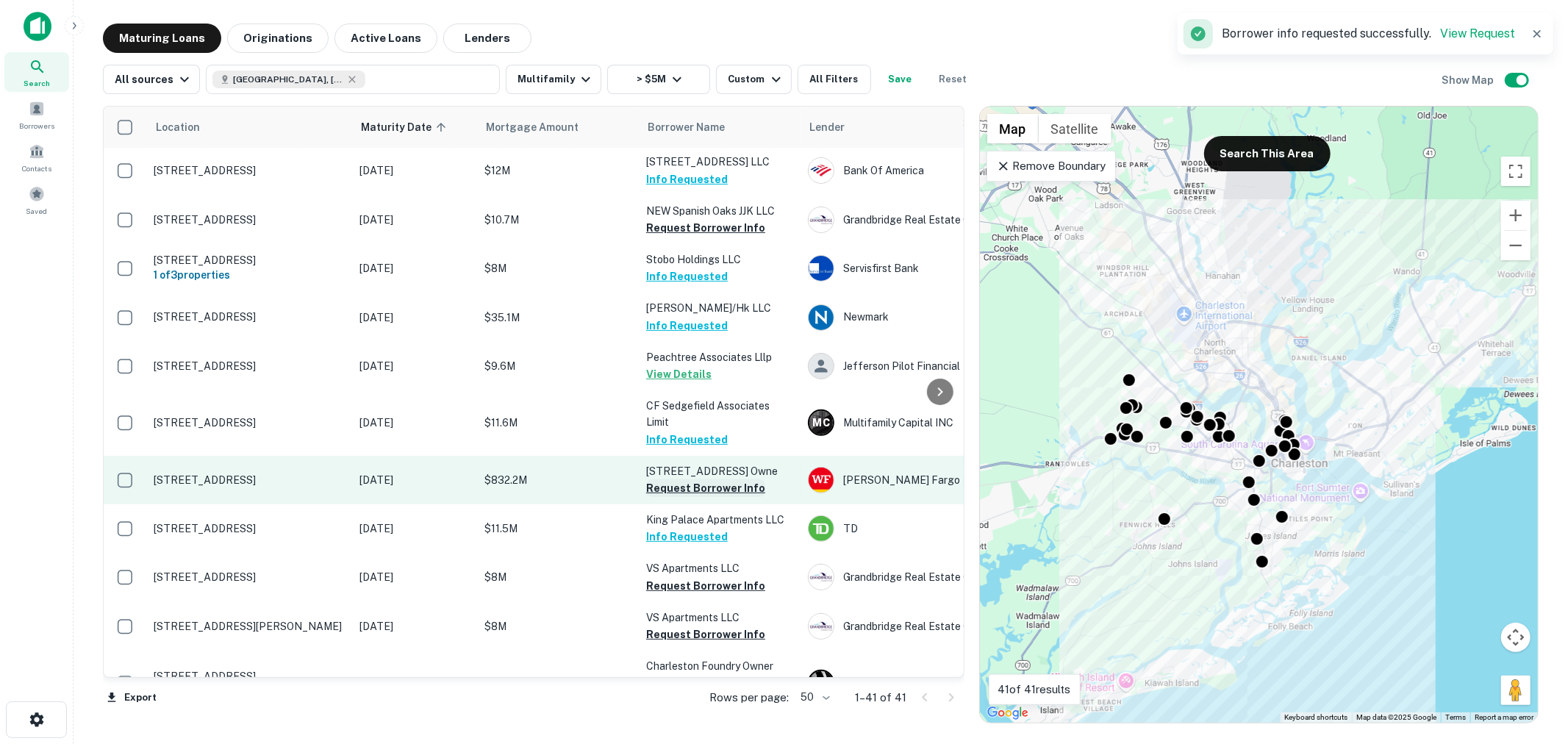
scroll to position [436, 0]
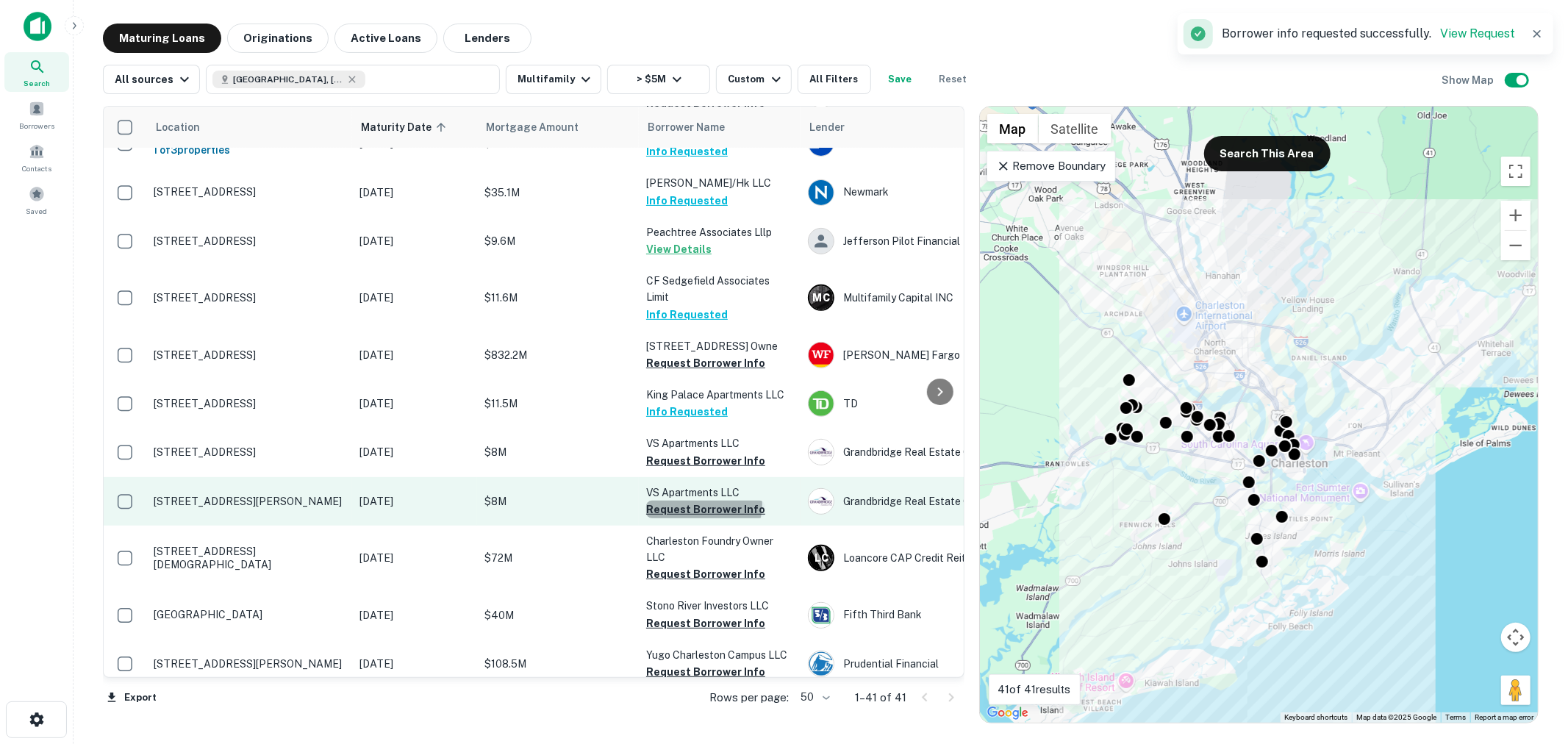
click at [703, 508] on button "Request Borrower Info" at bounding box center [706, 510] width 119 height 18
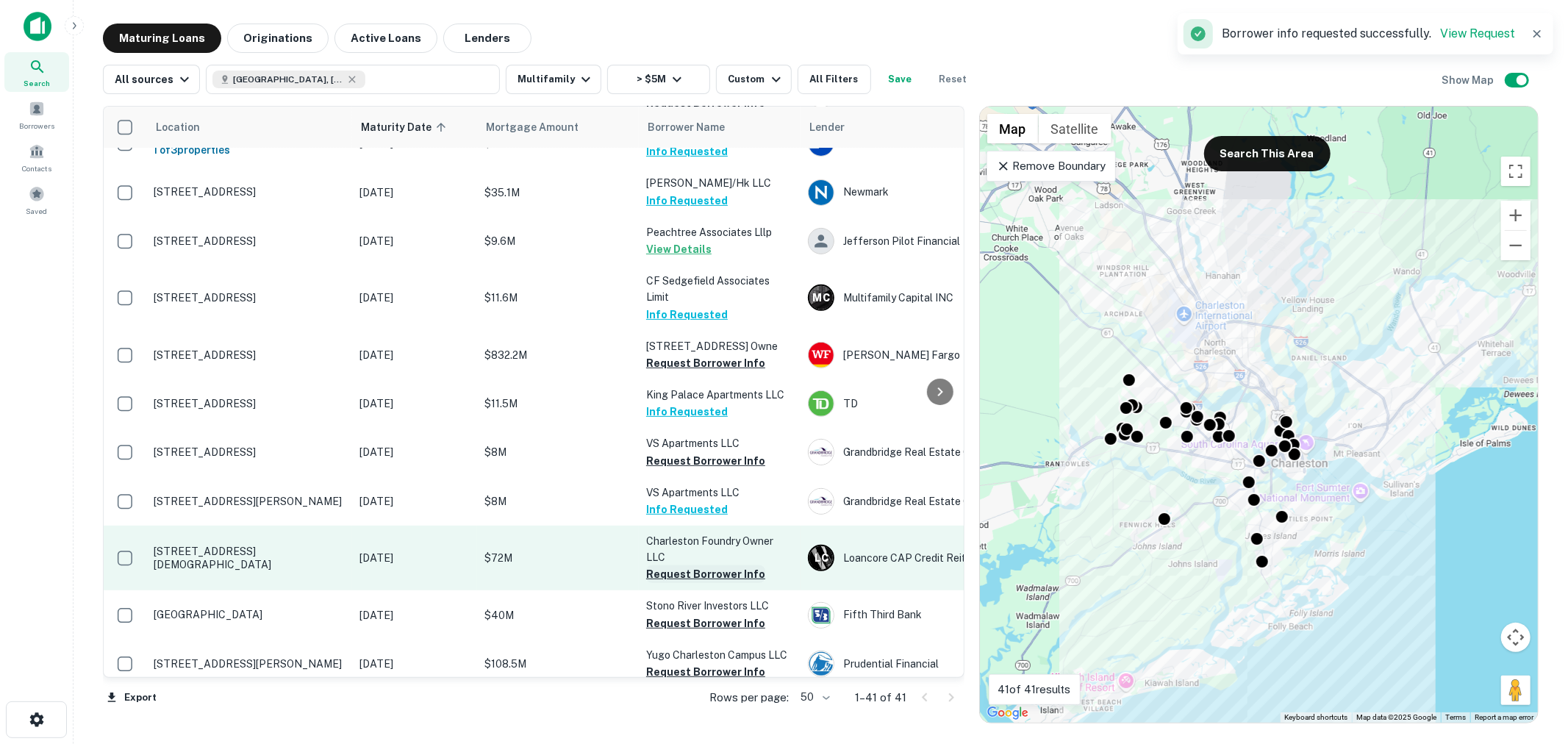
click at [693, 577] on button "Request Borrower Info" at bounding box center [706, 574] width 119 height 18
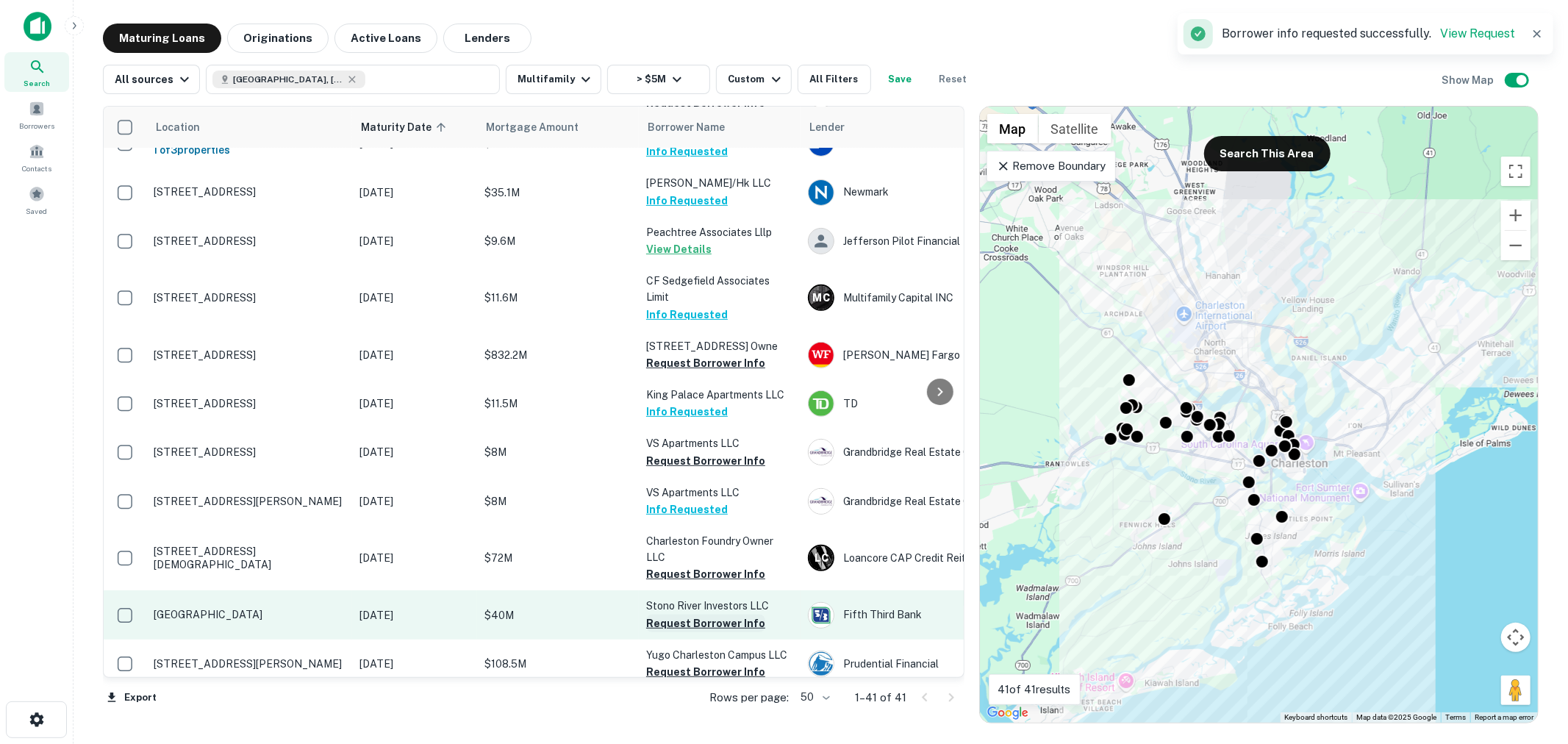
click at [695, 630] on button "Request Borrower Info" at bounding box center [706, 623] width 119 height 18
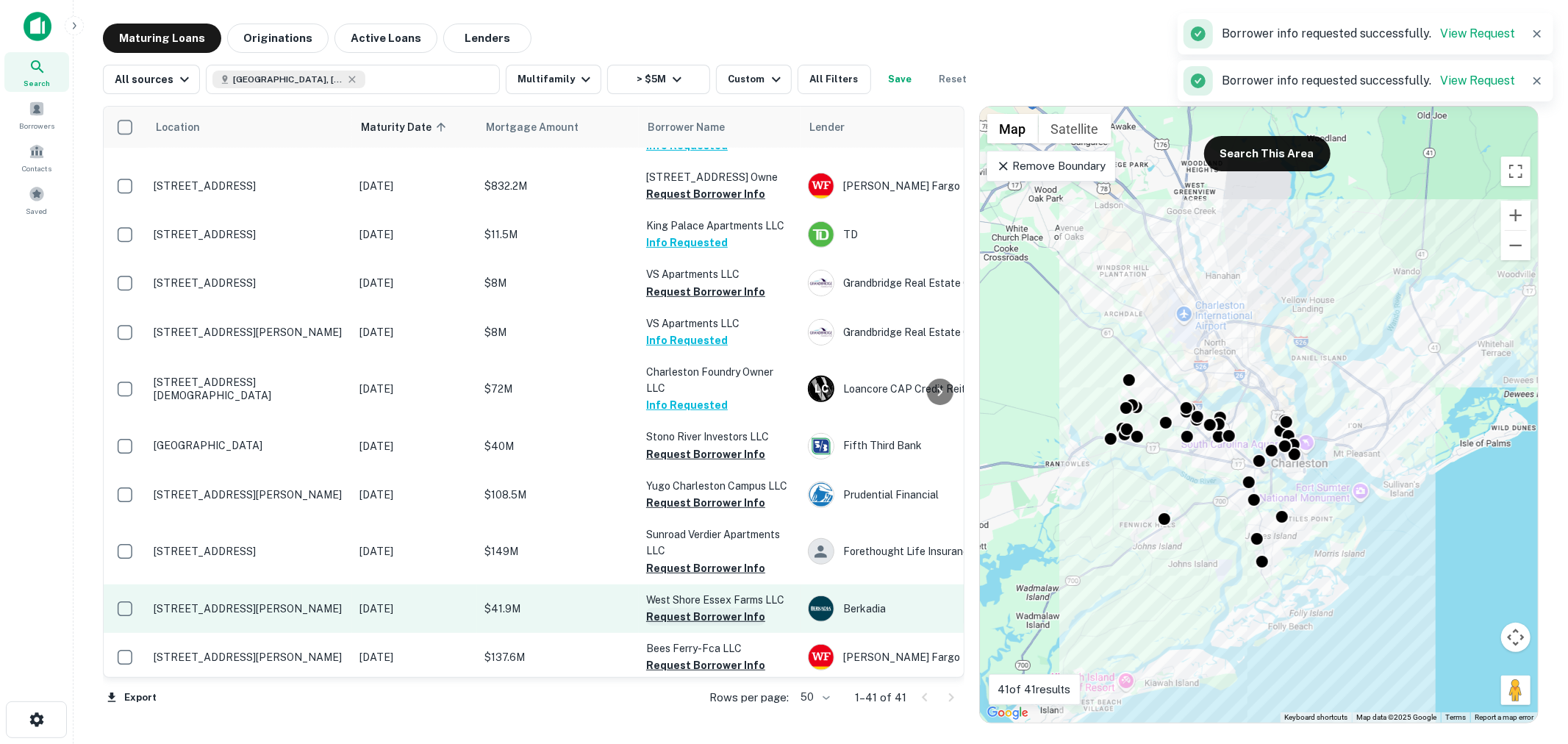
scroll to position [653, 0]
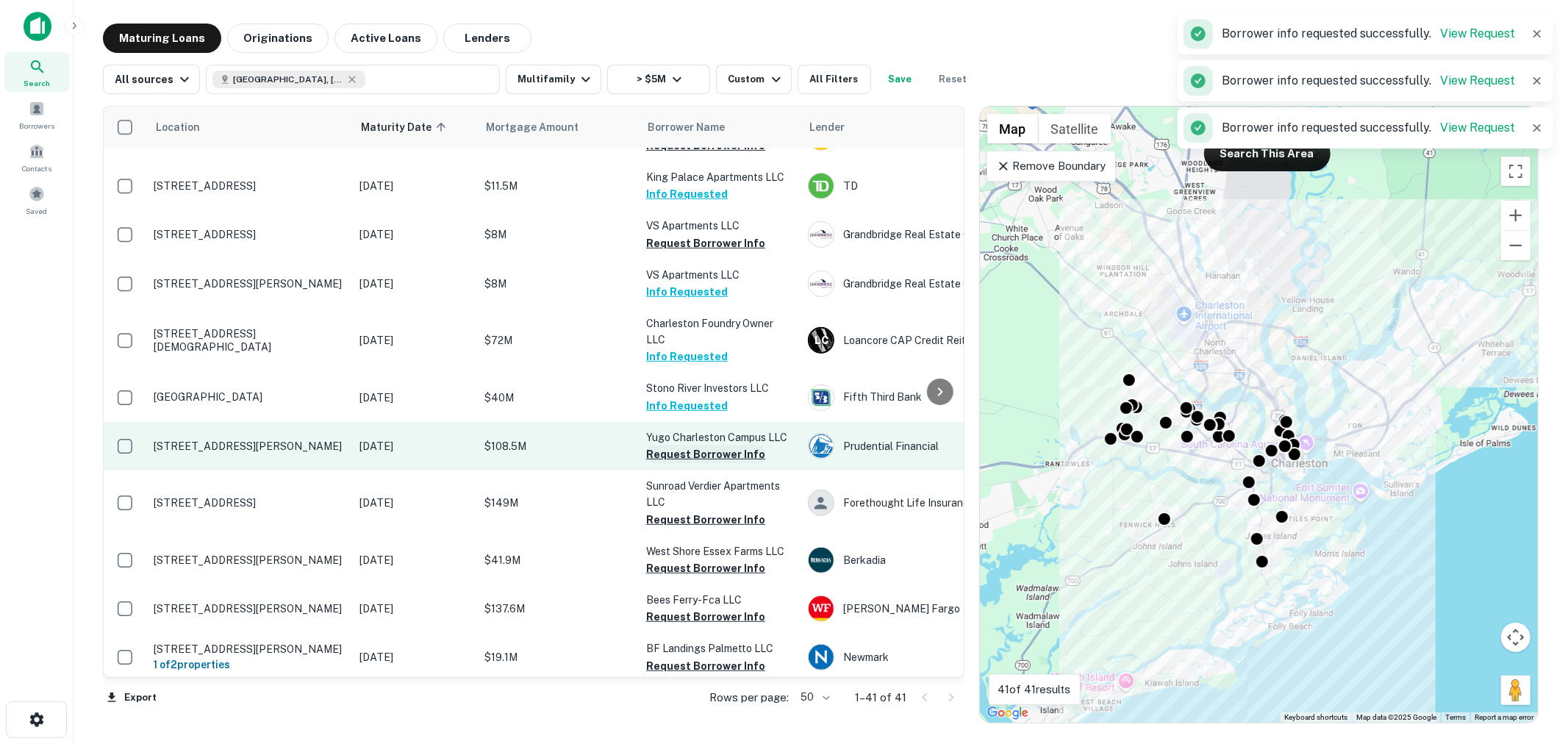
click at [703, 462] on button "Request Borrower Info" at bounding box center [706, 454] width 119 height 18
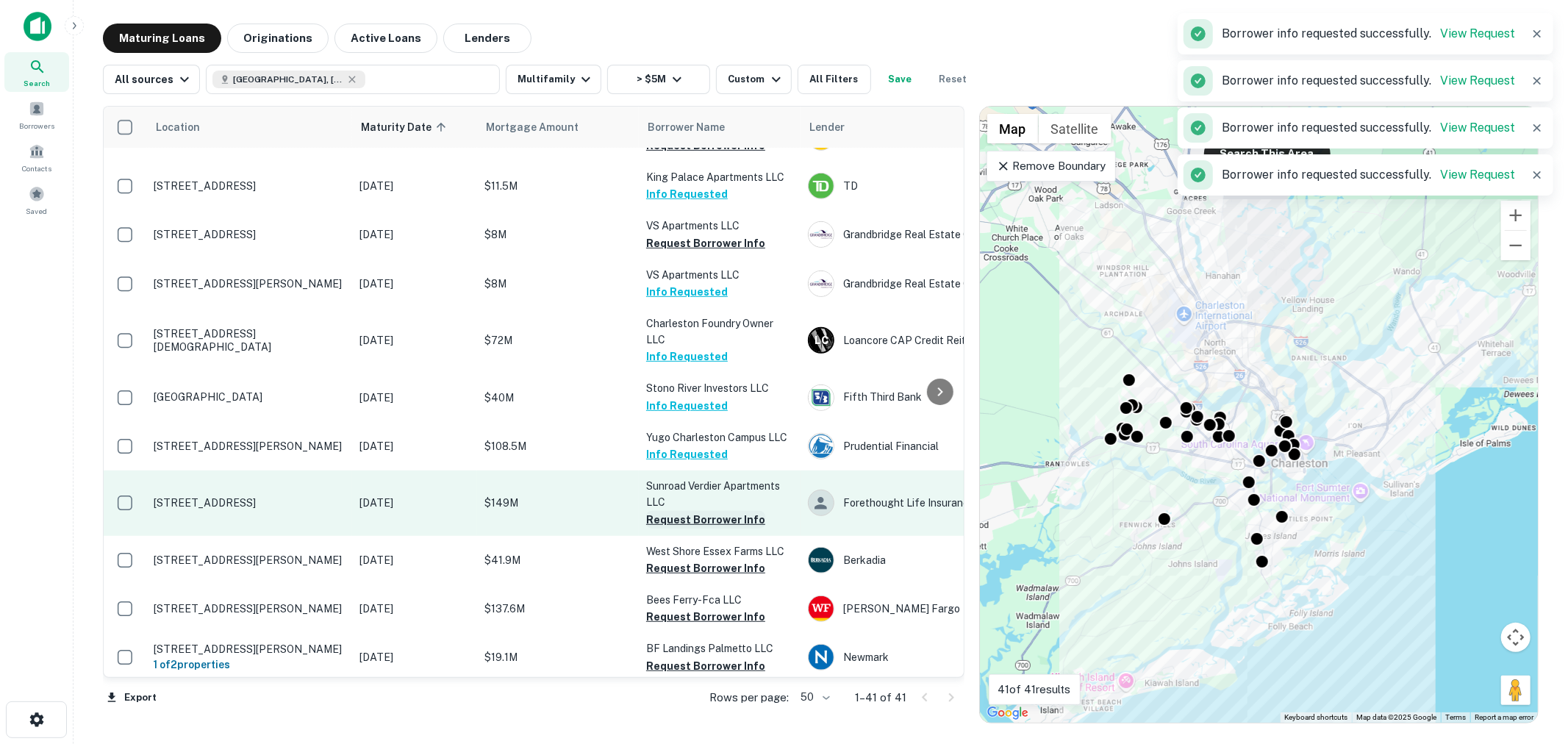
click at [707, 523] on button "Request Borrower Info" at bounding box center [706, 520] width 119 height 18
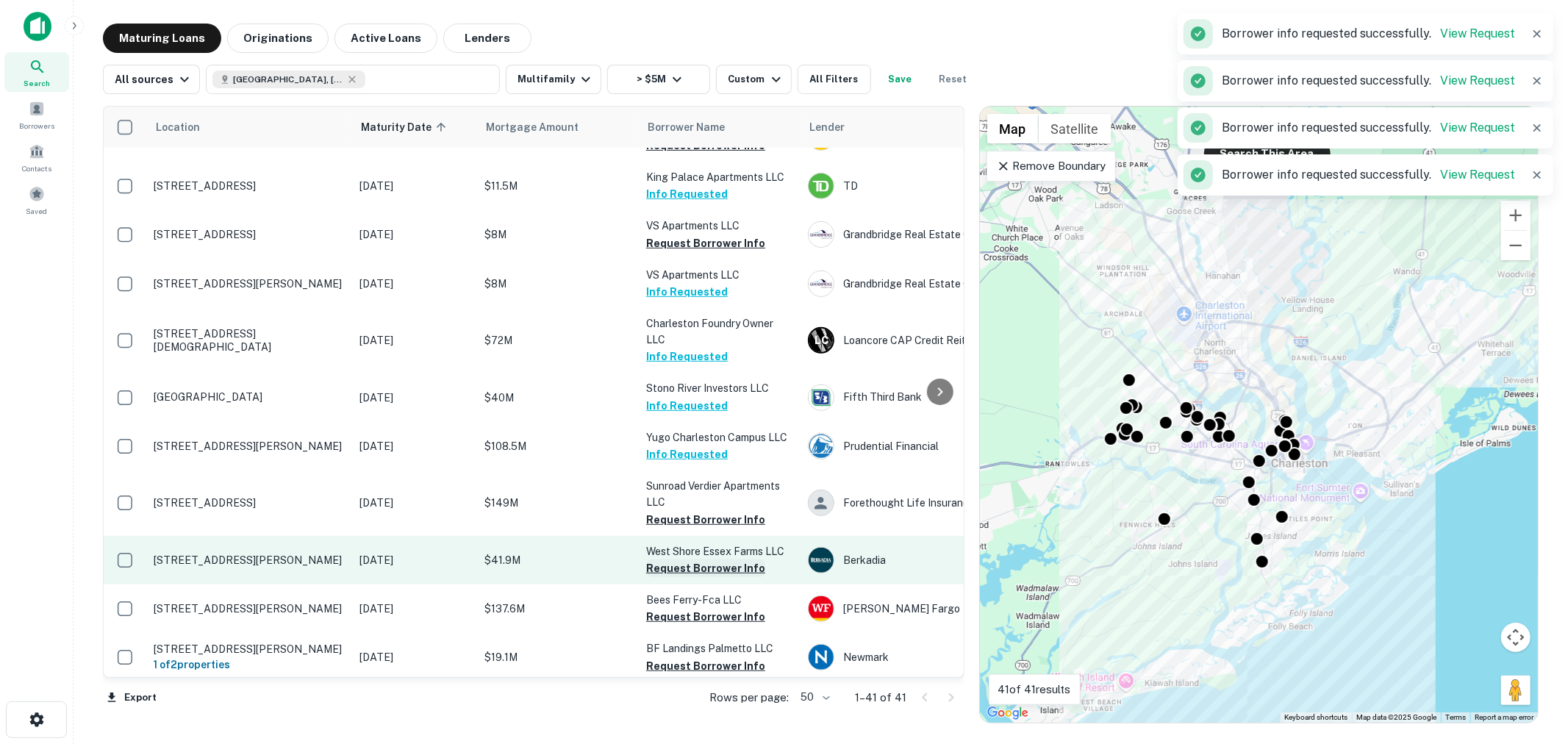
click at [701, 572] on button "Request Borrower Info" at bounding box center [706, 568] width 119 height 18
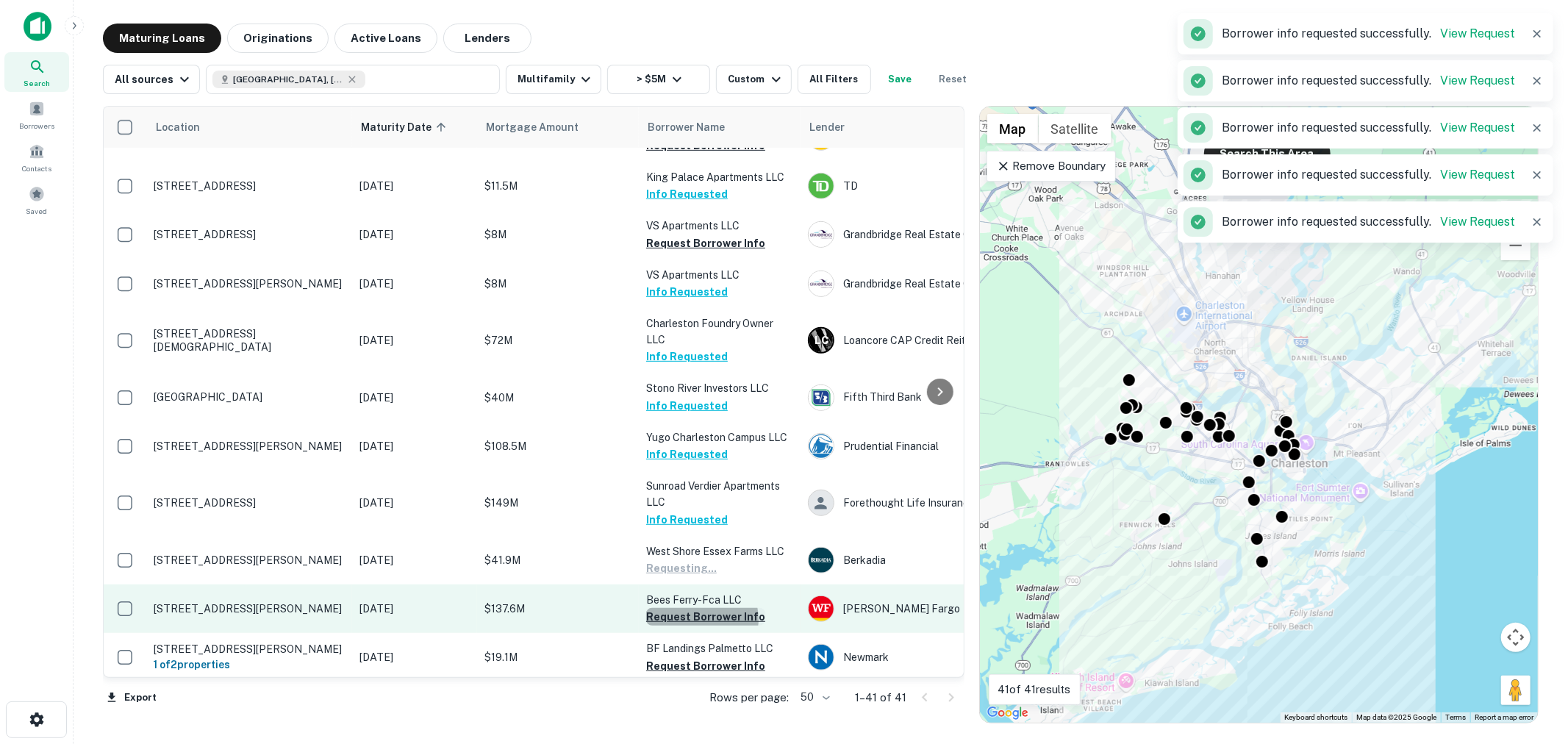
click at [699, 622] on button "Request Borrower Info" at bounding box center [706, 617] width 119 height 18
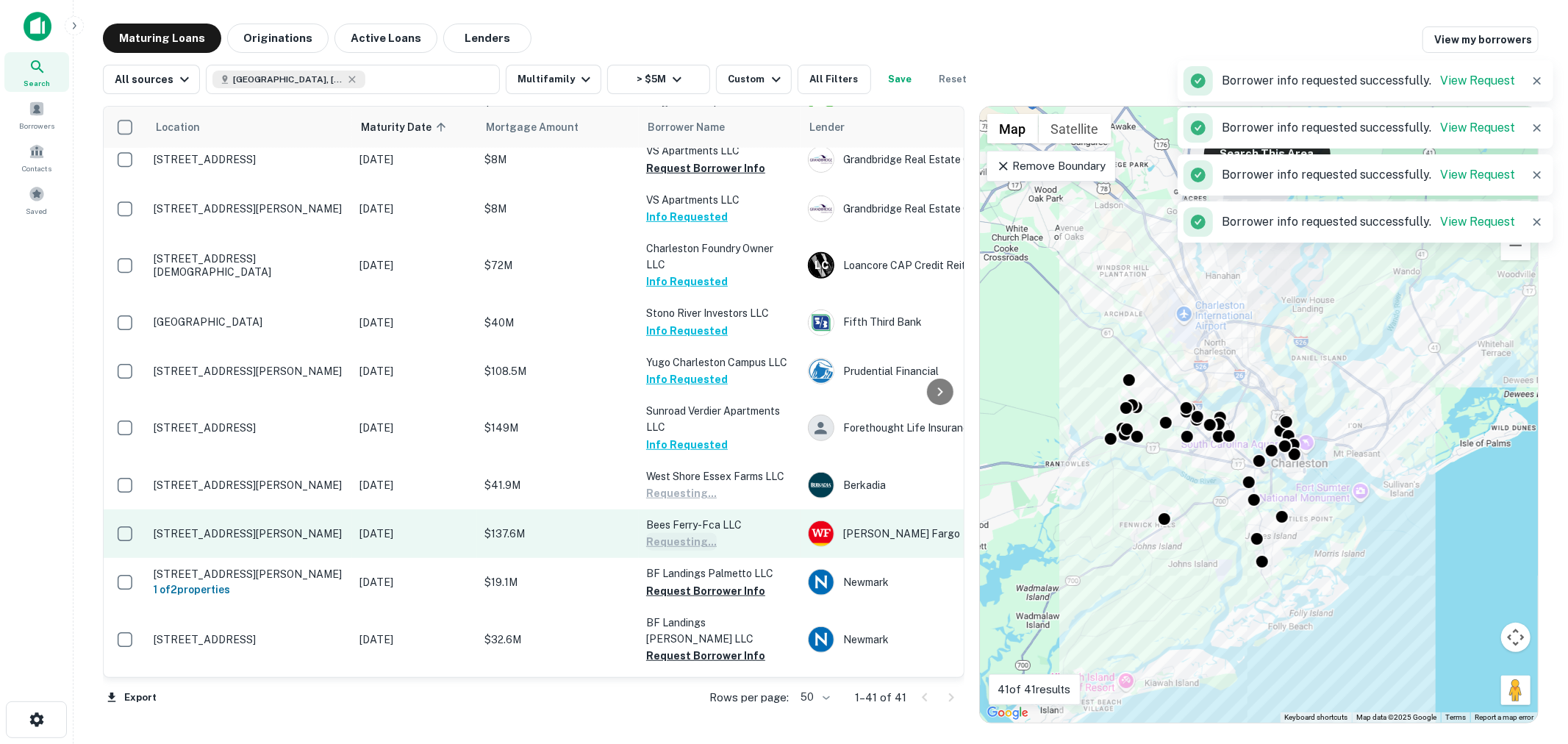
scroll to position [762, 0]
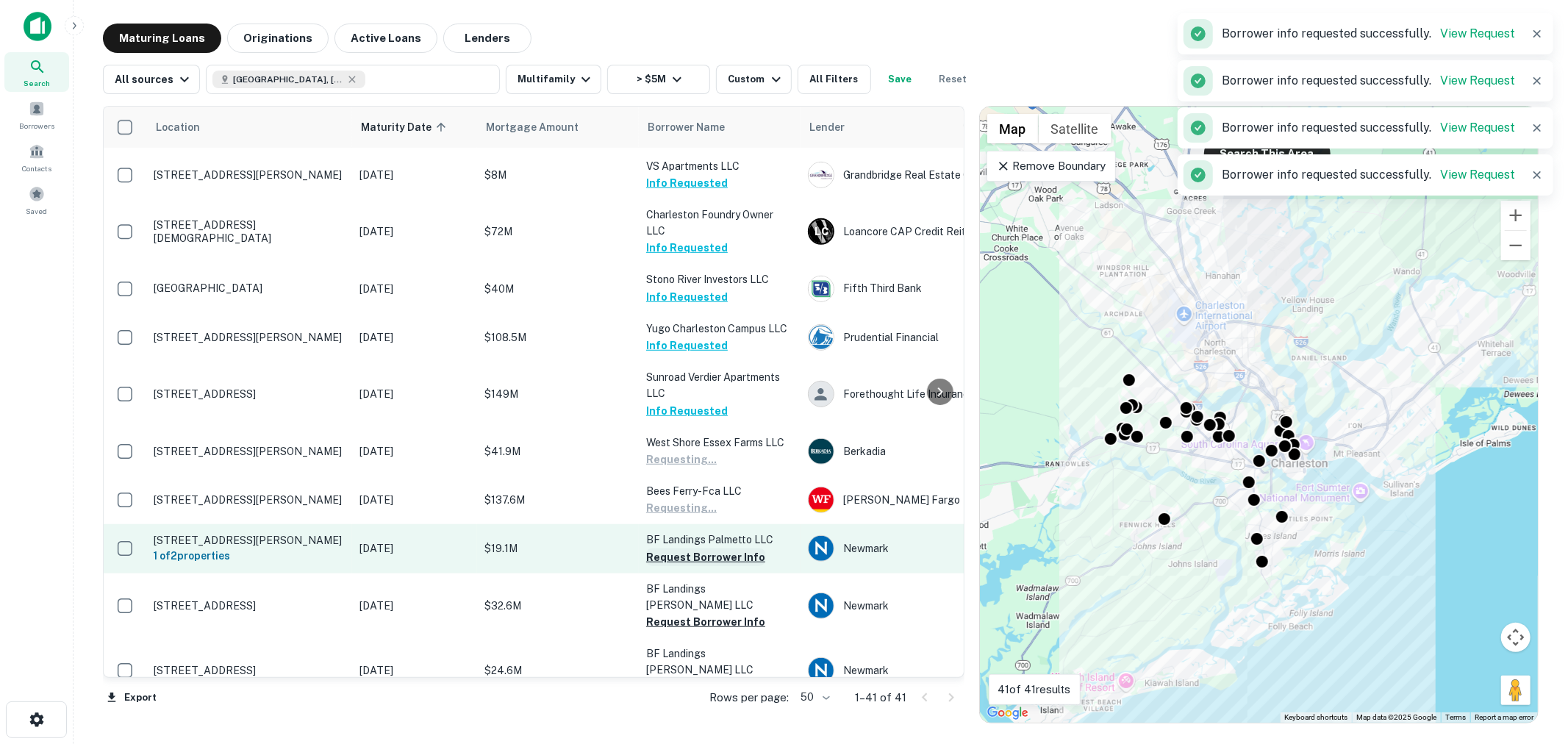
click at [712, 563] on button "Request Borrower Info" at bounding box center [706, 557] width 119 height 18
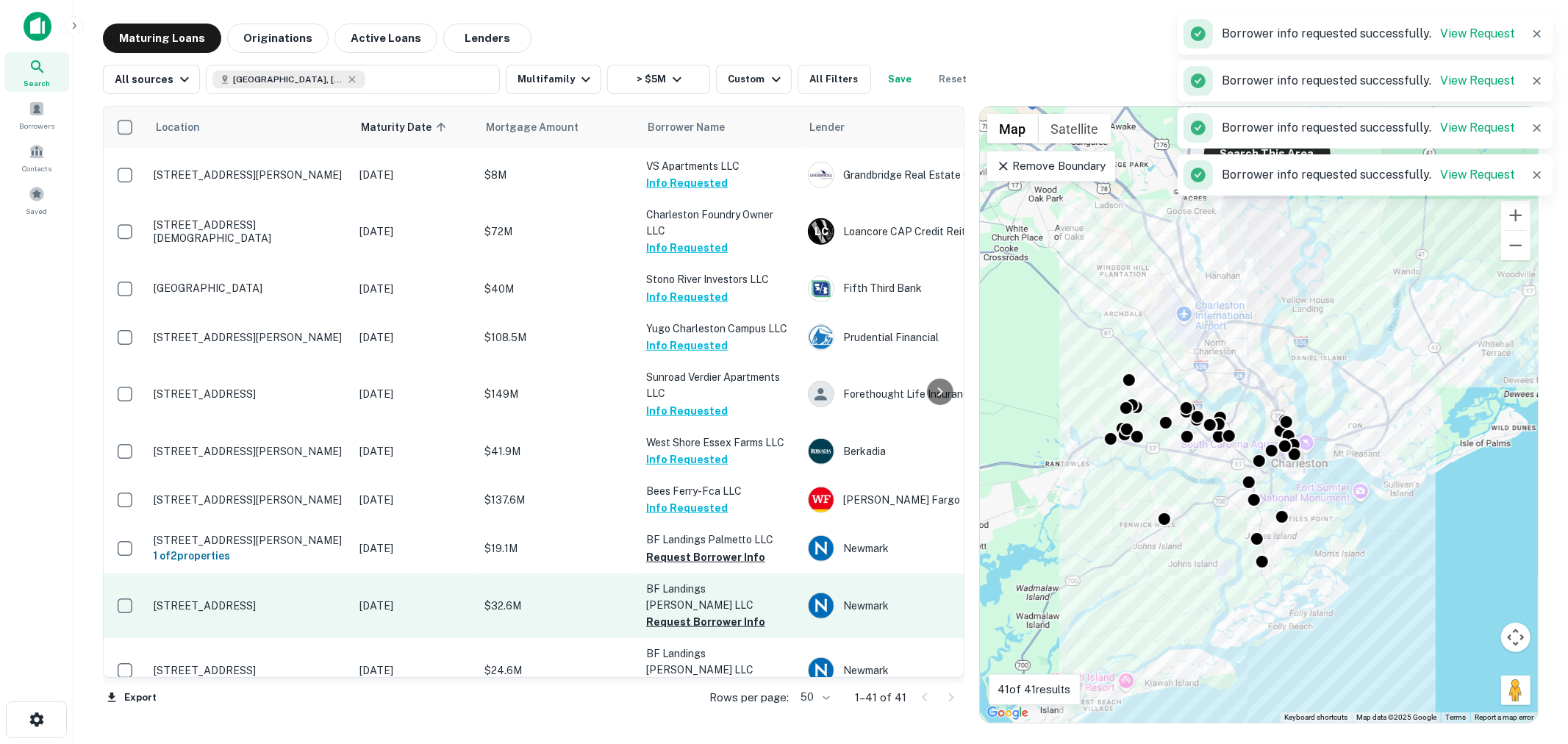
click at [699, 626] on td "BF Landings [PERSON_NAME] LLC Request Borrower Info" at bounding box center [720, 606] width 162 height 64
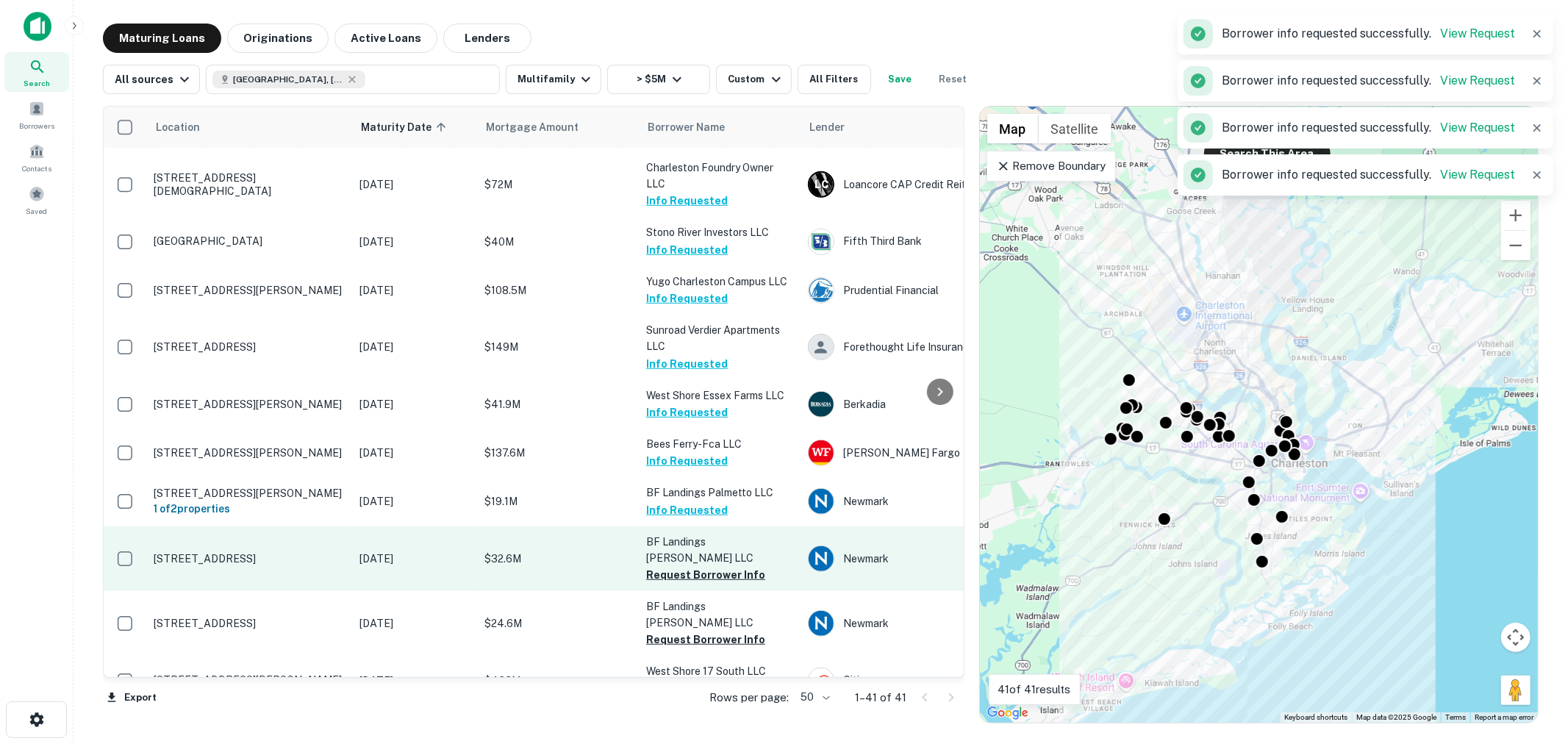
scroll to position [871, 0]
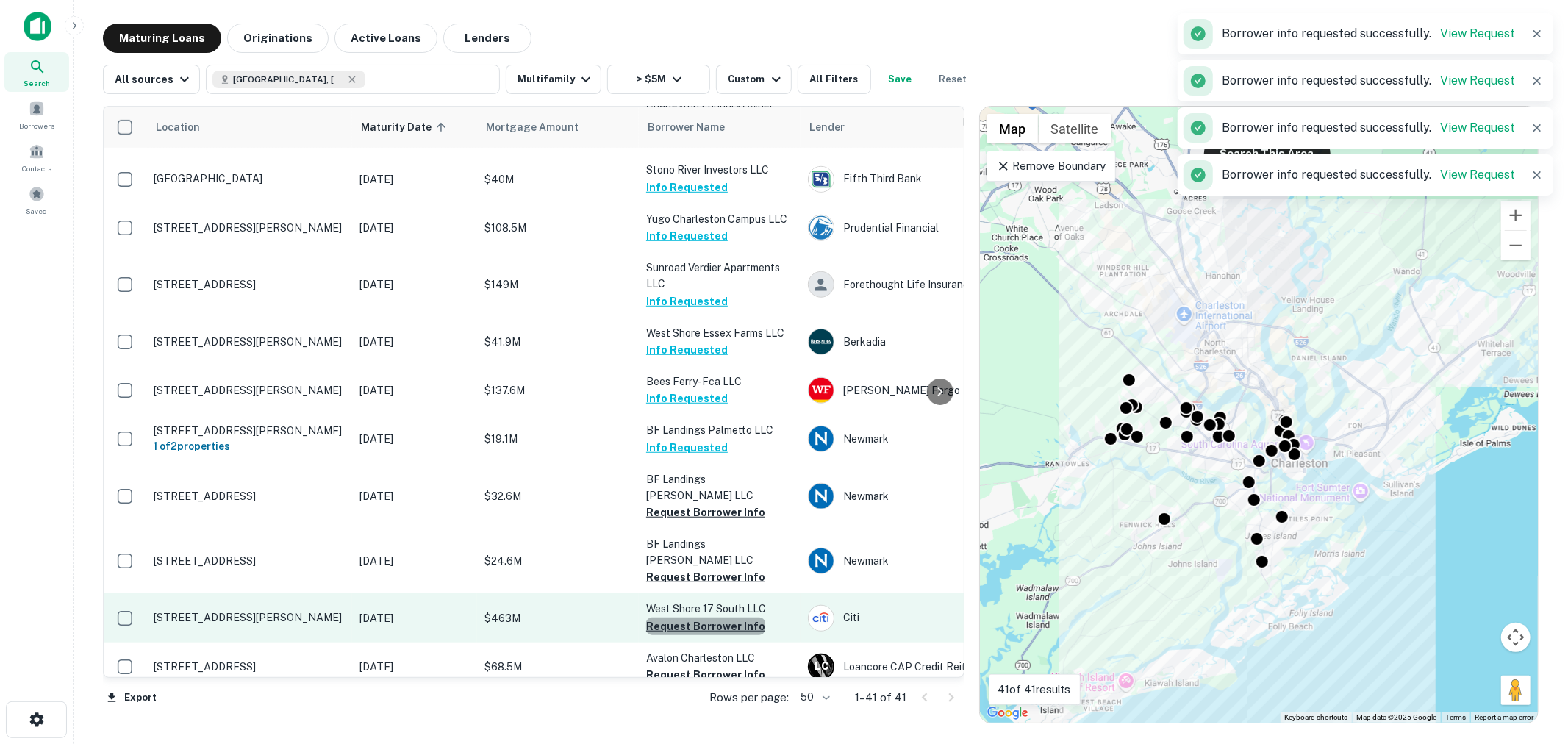
click at [709, 618] on button "Request Borrower Info" at bounding box center [706, 626] width 119 height 18
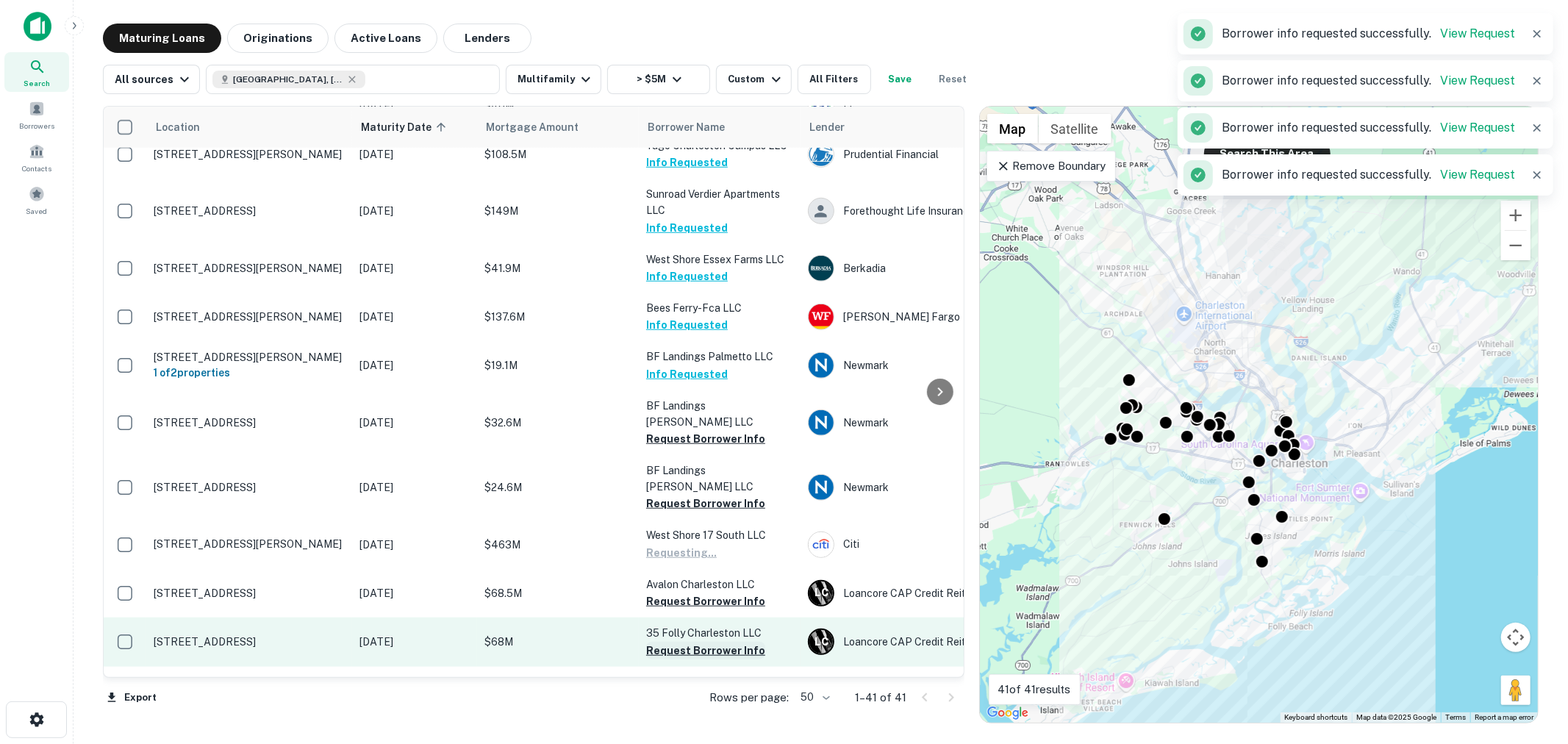
scroll to position [980, 0]
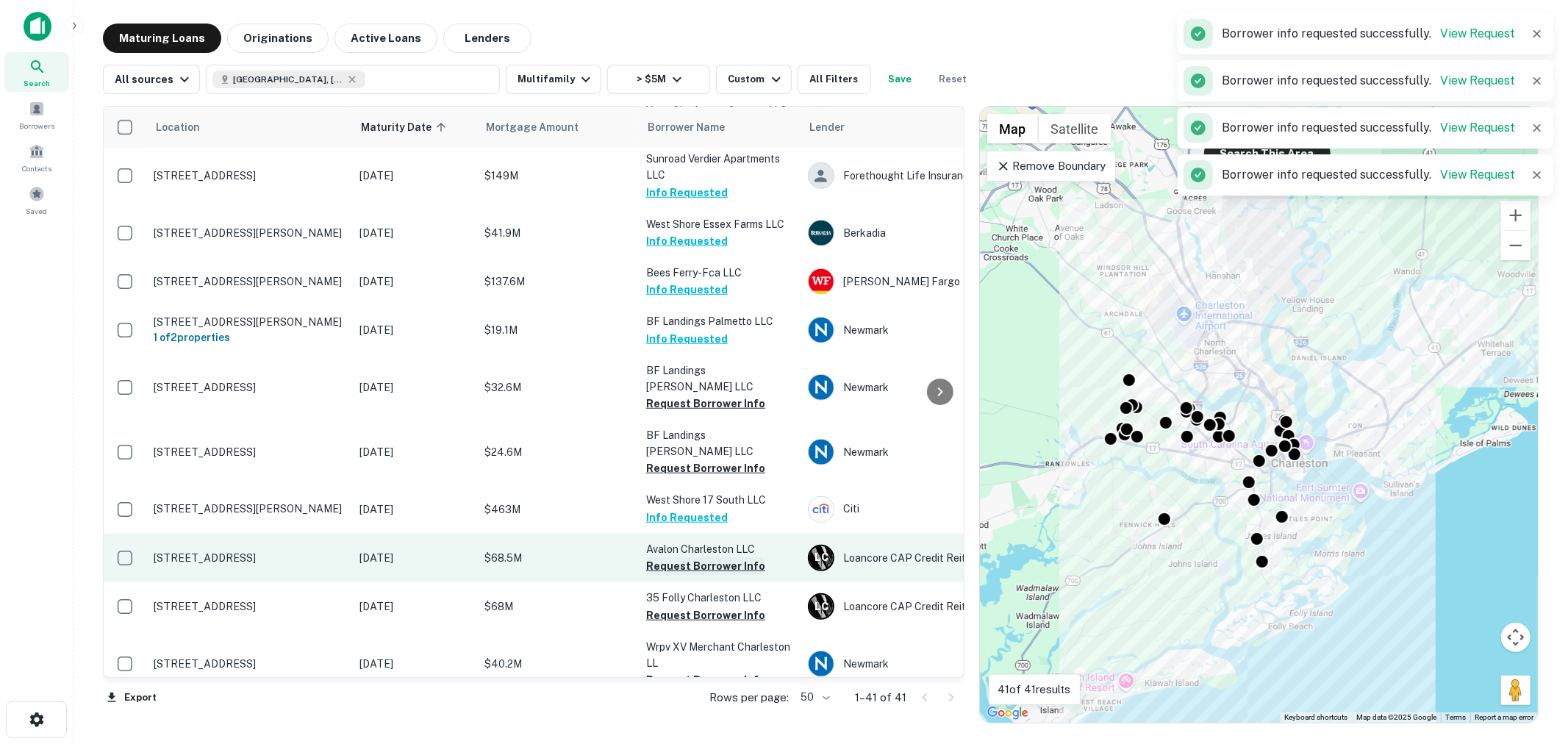
click at [712, 557] on button "Request Borrower Info" at bounding box center [706, 566] width 119 height 18
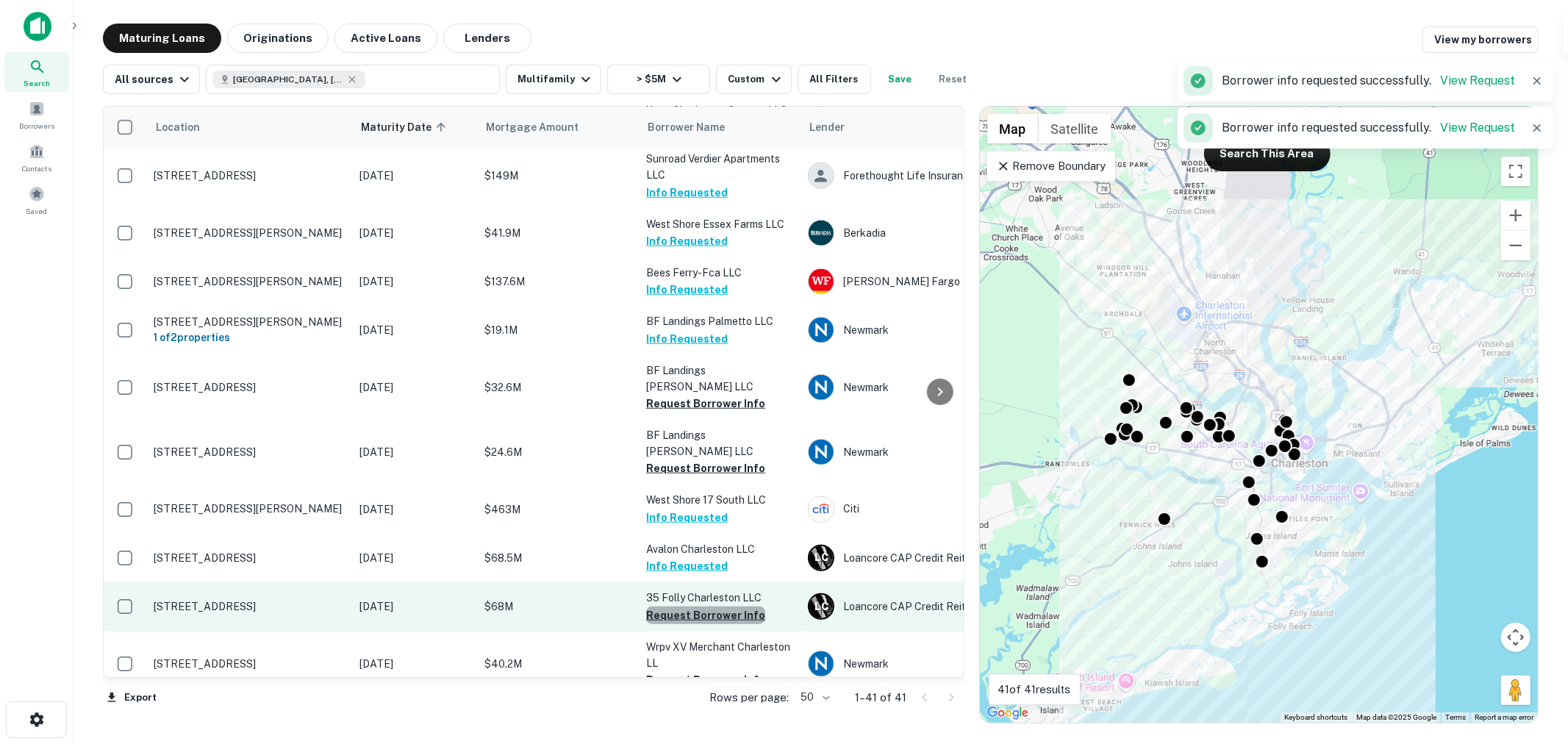
click at [708, 606] on button "Request Borrower Info" at bounding box center [706, 615] width 119 height 18
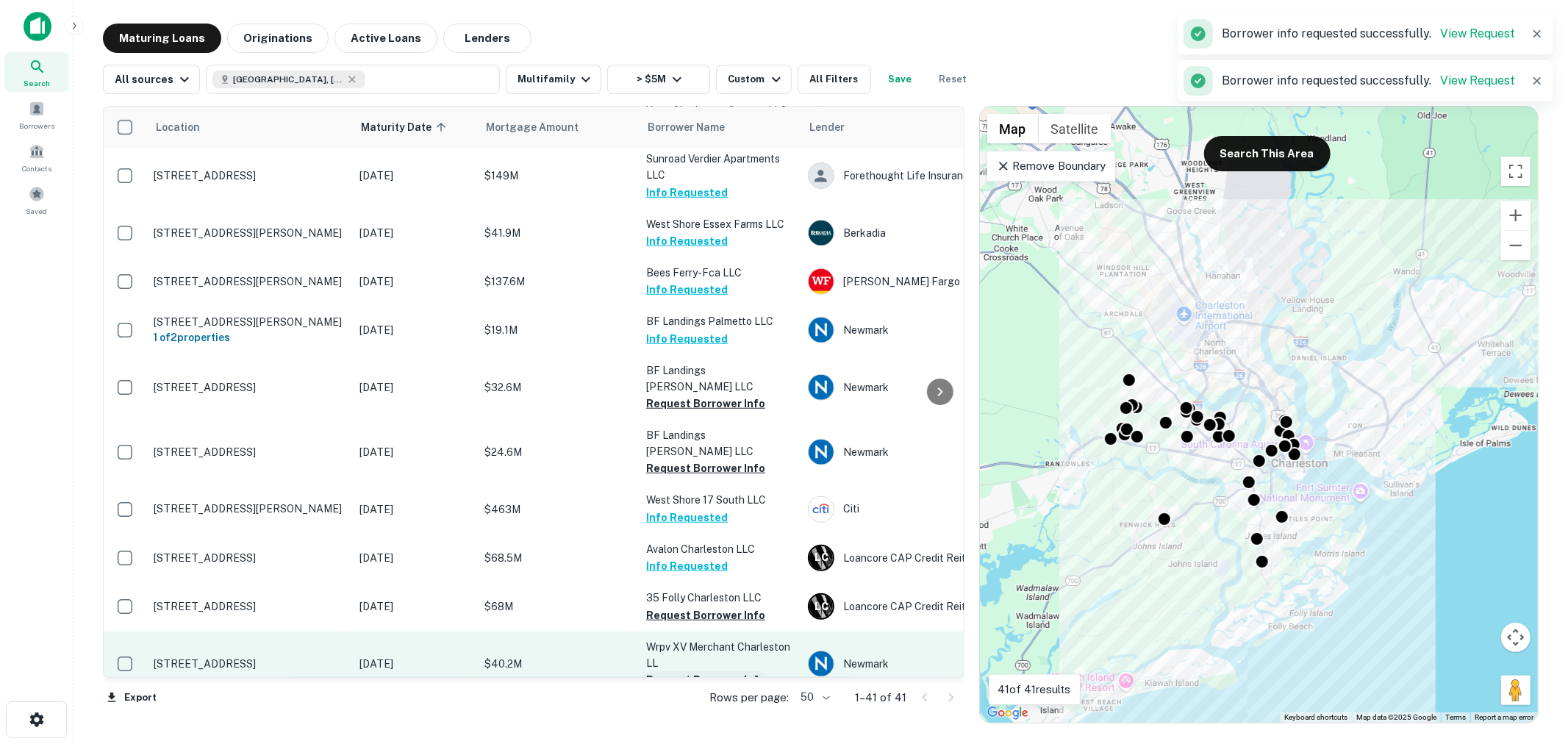
click at [712, 672] on button "Request Borrower Info" at bounding box center [706, 680] width 119 height 18
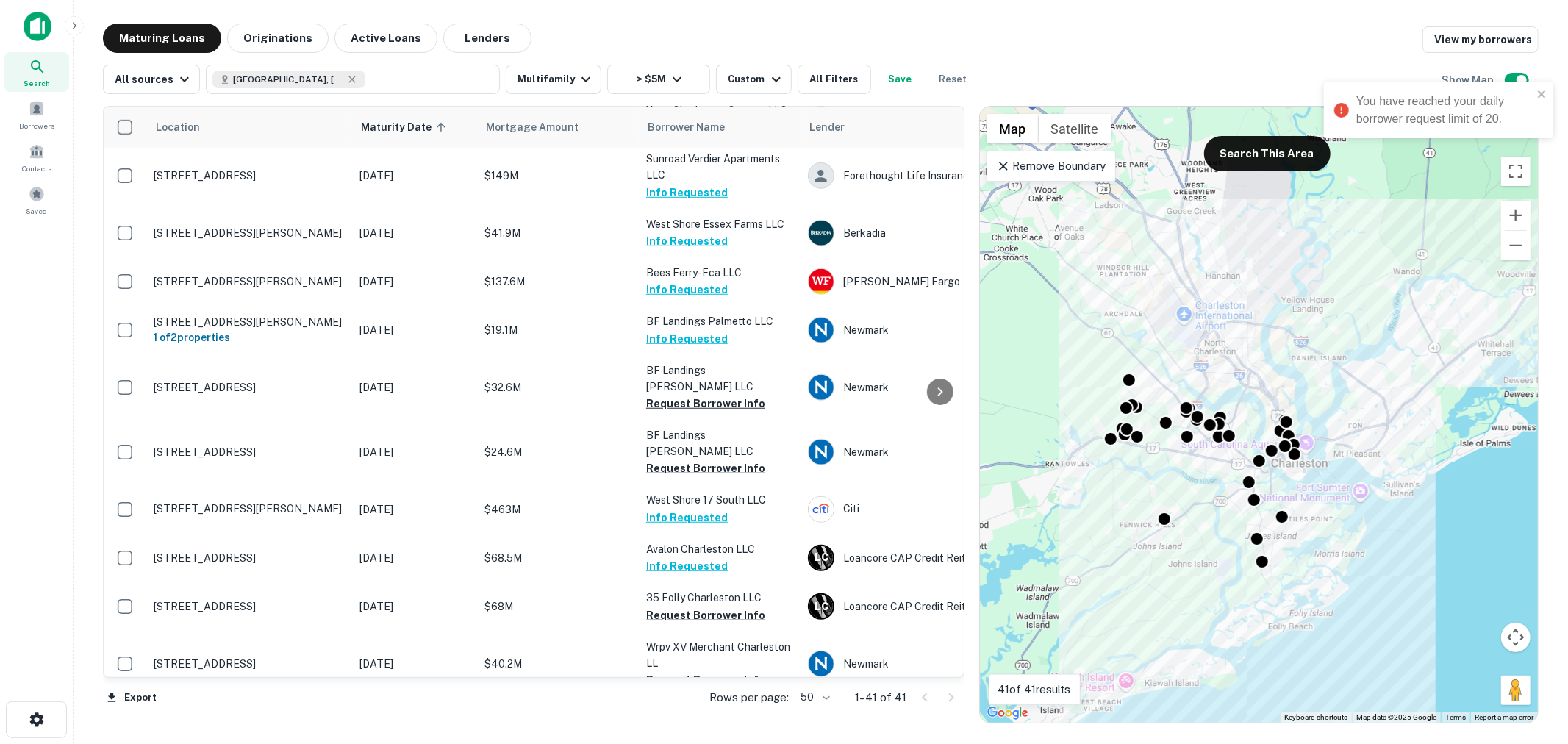
scroll to position [1089, 0]
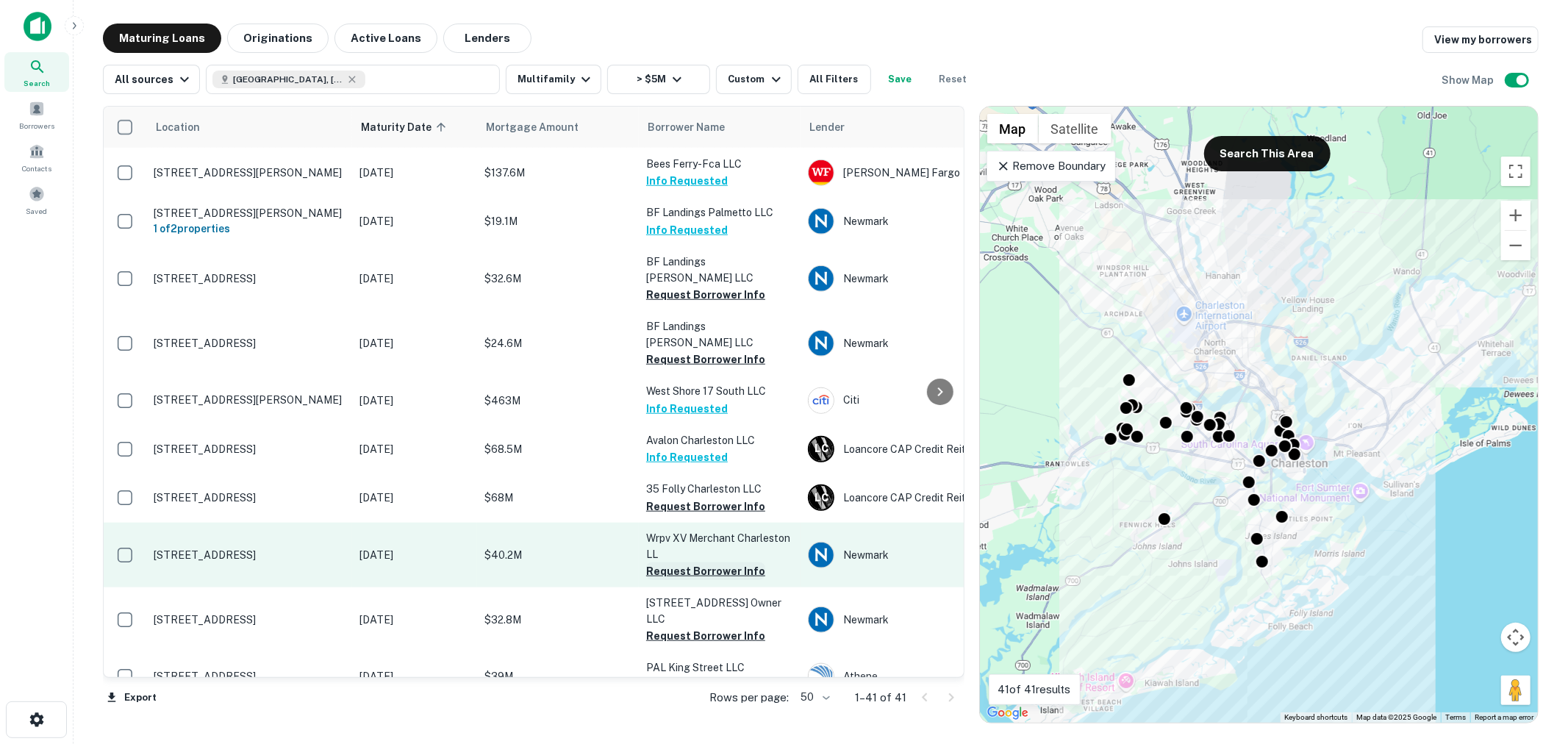
click at [730, 563] on button "Request Borrower Info" at bounding box center [706, 572] width 119 height 18
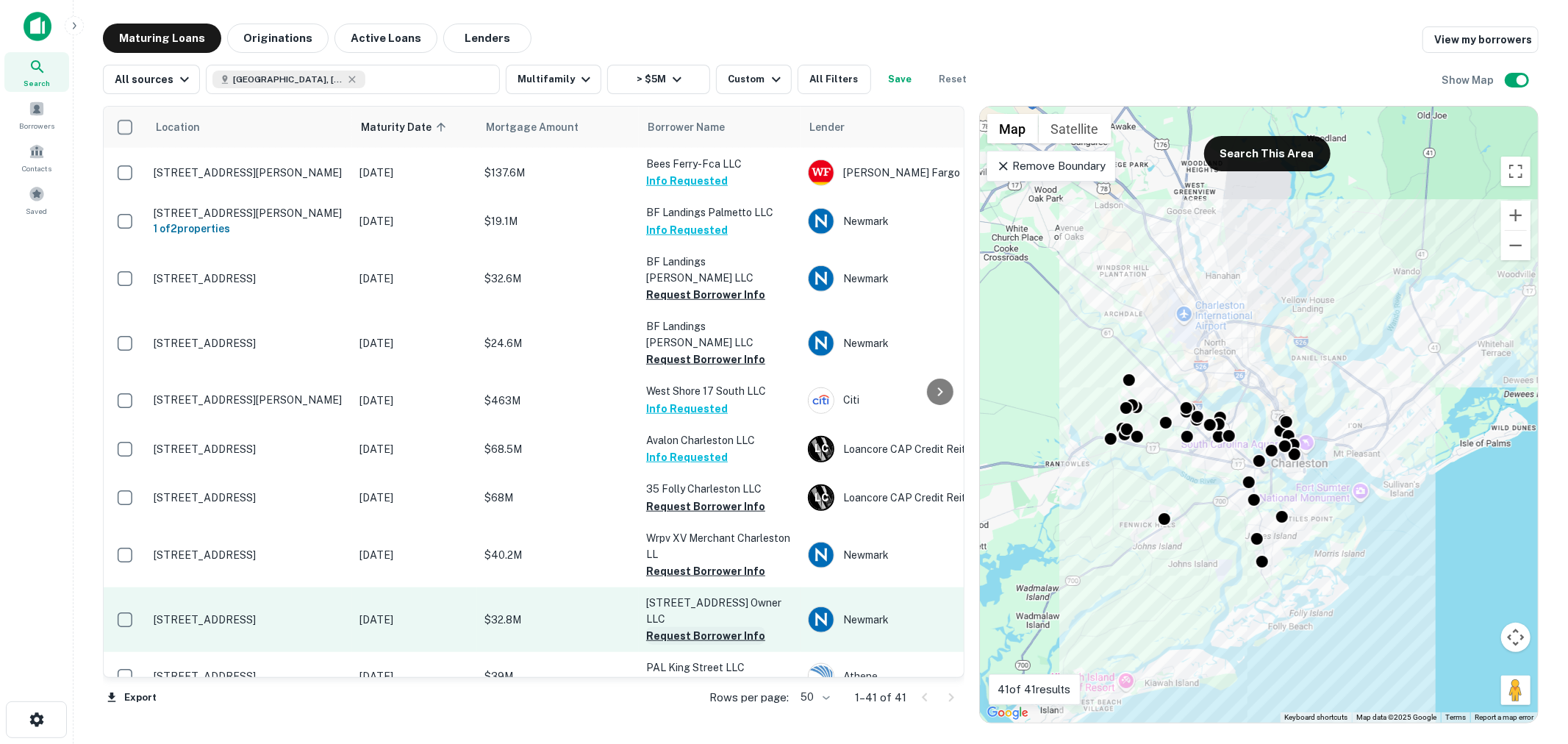
click at [708, 627] on button "Request Borrower Info" at bounding box center [706, 636] width 119 height 18
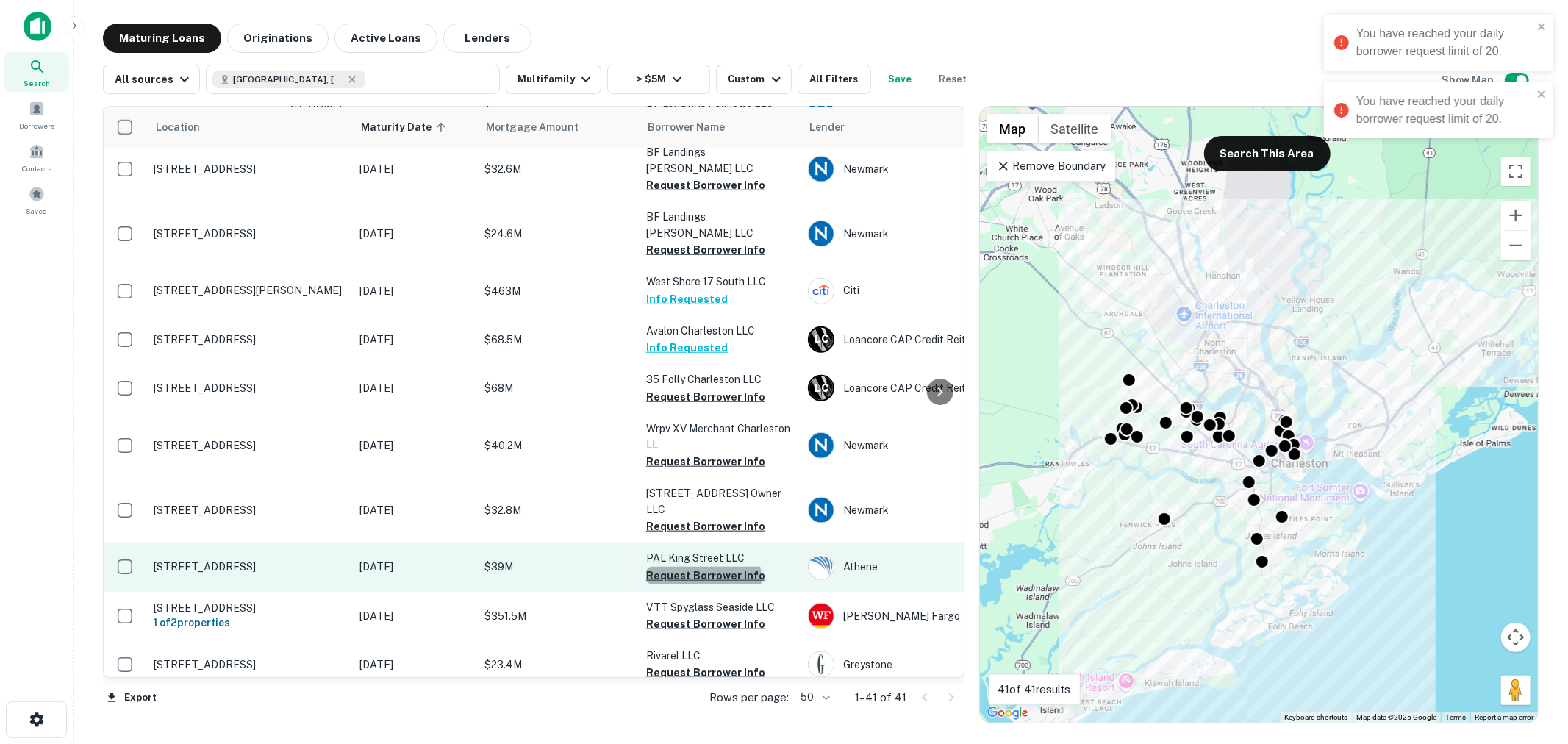
click at [703, 567] on button "Request Borrower Info" at bounding box center [706, 576] width 119 height 18
